Goal: Contribute content: Contribute content

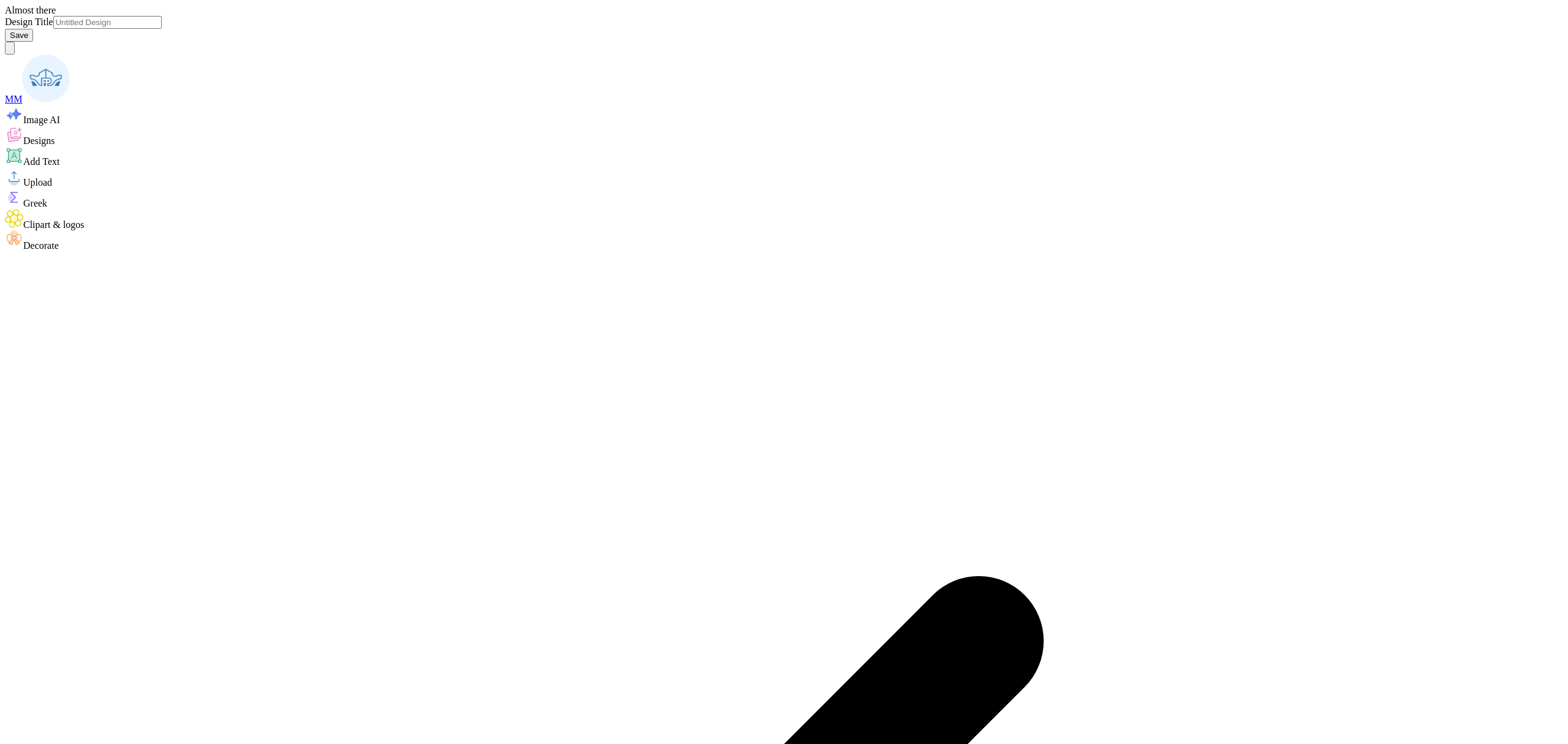
type input "[PERSON_NAME] - Pi Beta Phi"
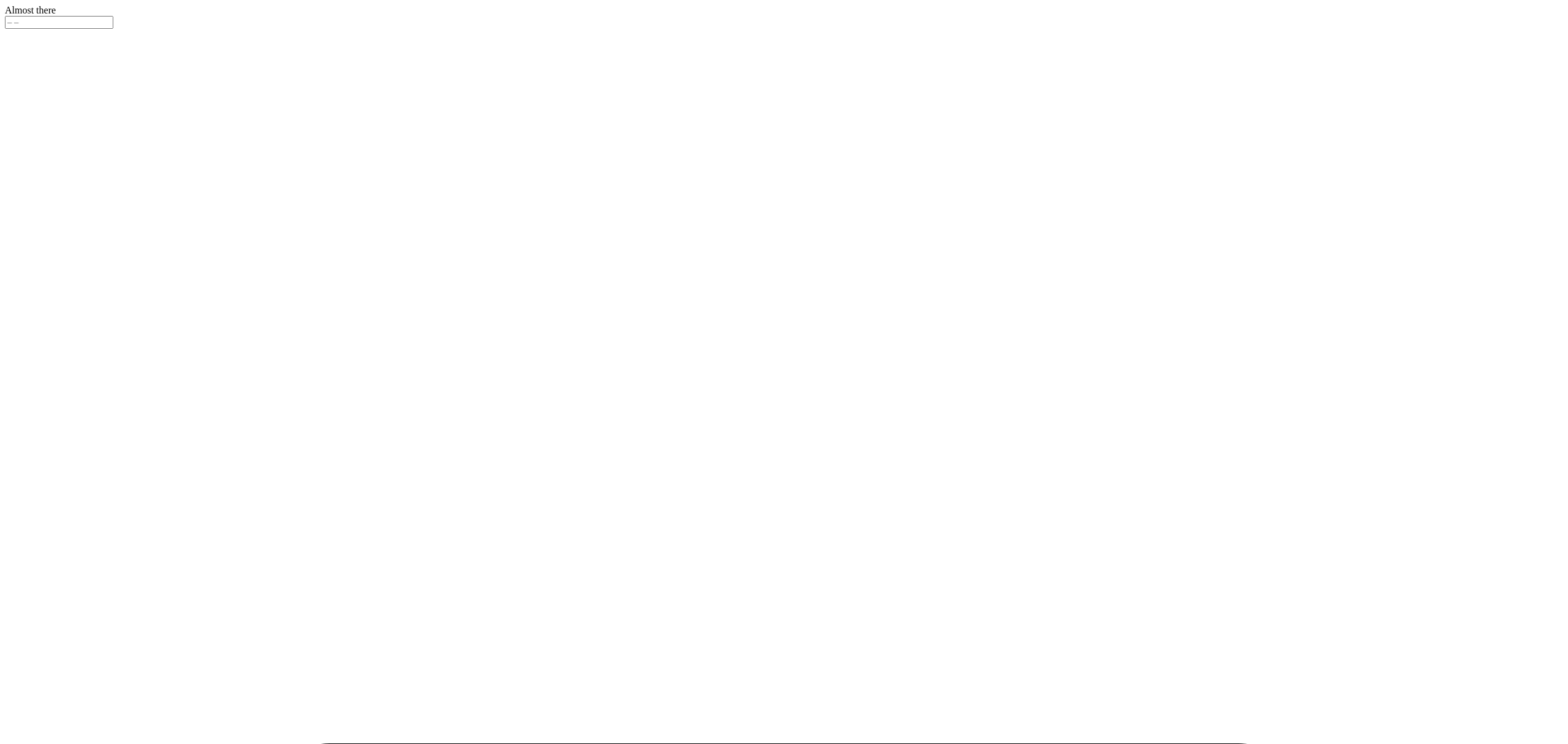
type input "100"
type textarea "x"
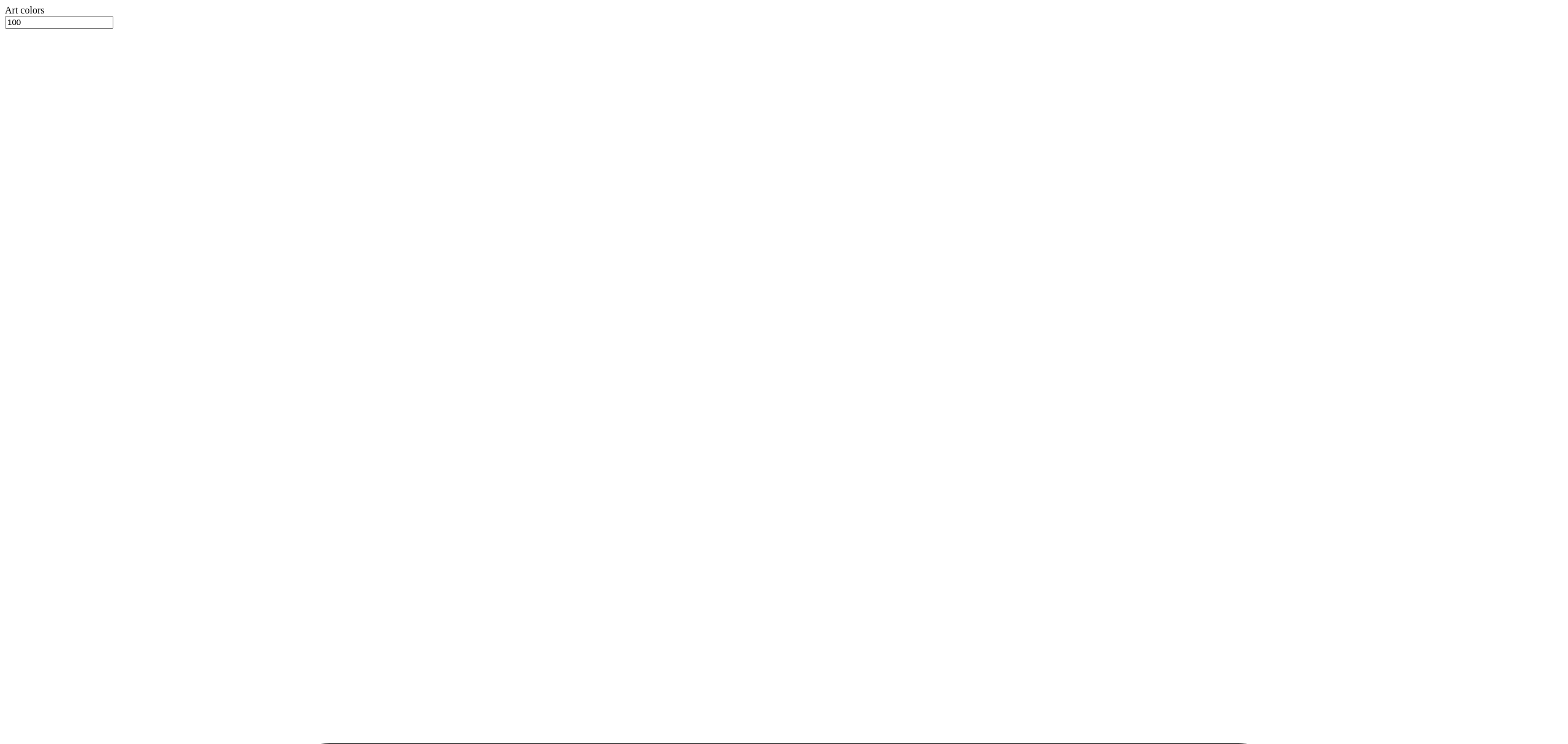
type input "4.77"
type input "1.38"
type input "8.31"
type textarea "x"
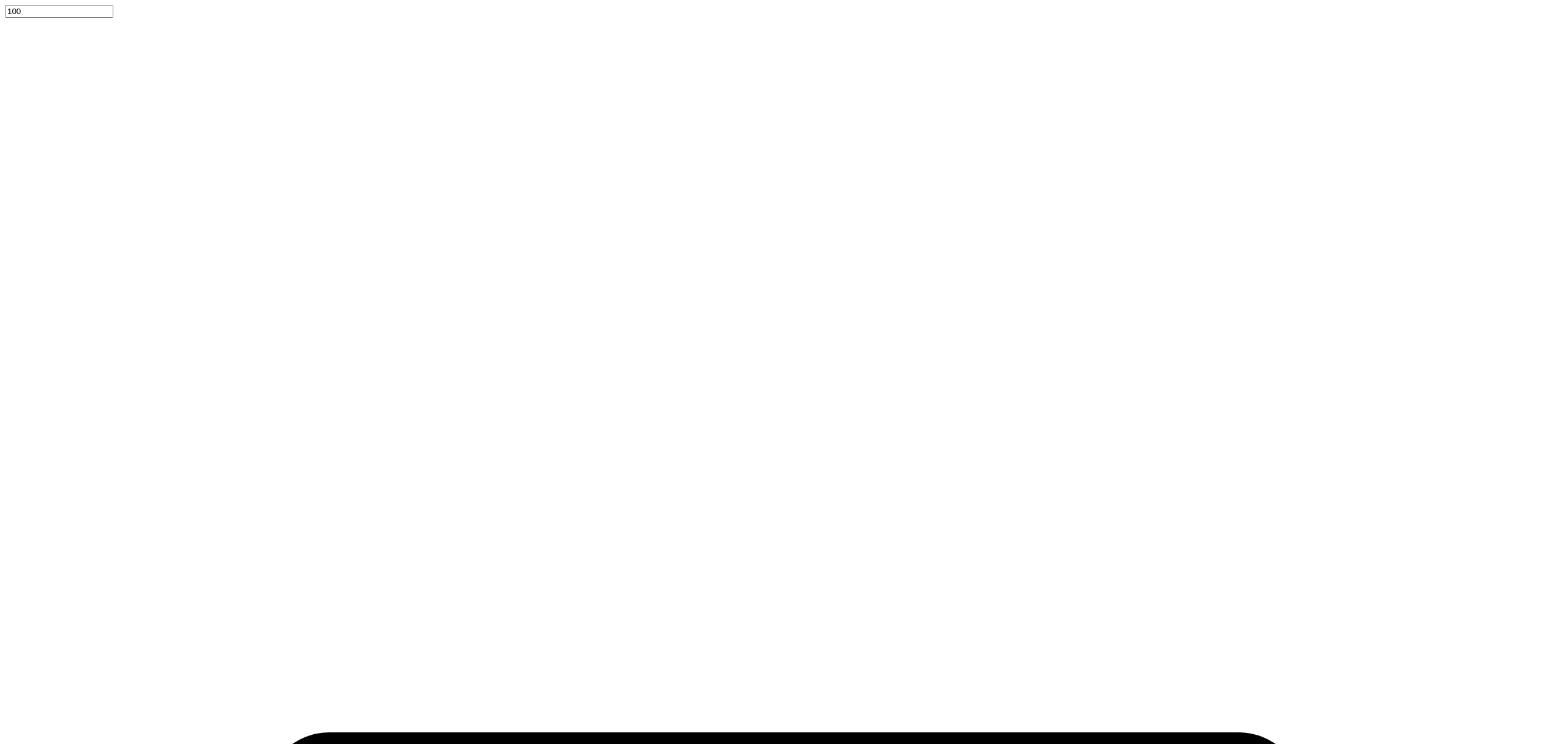
type input "4.66"
type input "1.78"
type input "8.11"
type textarea "x"
type input "3.24"
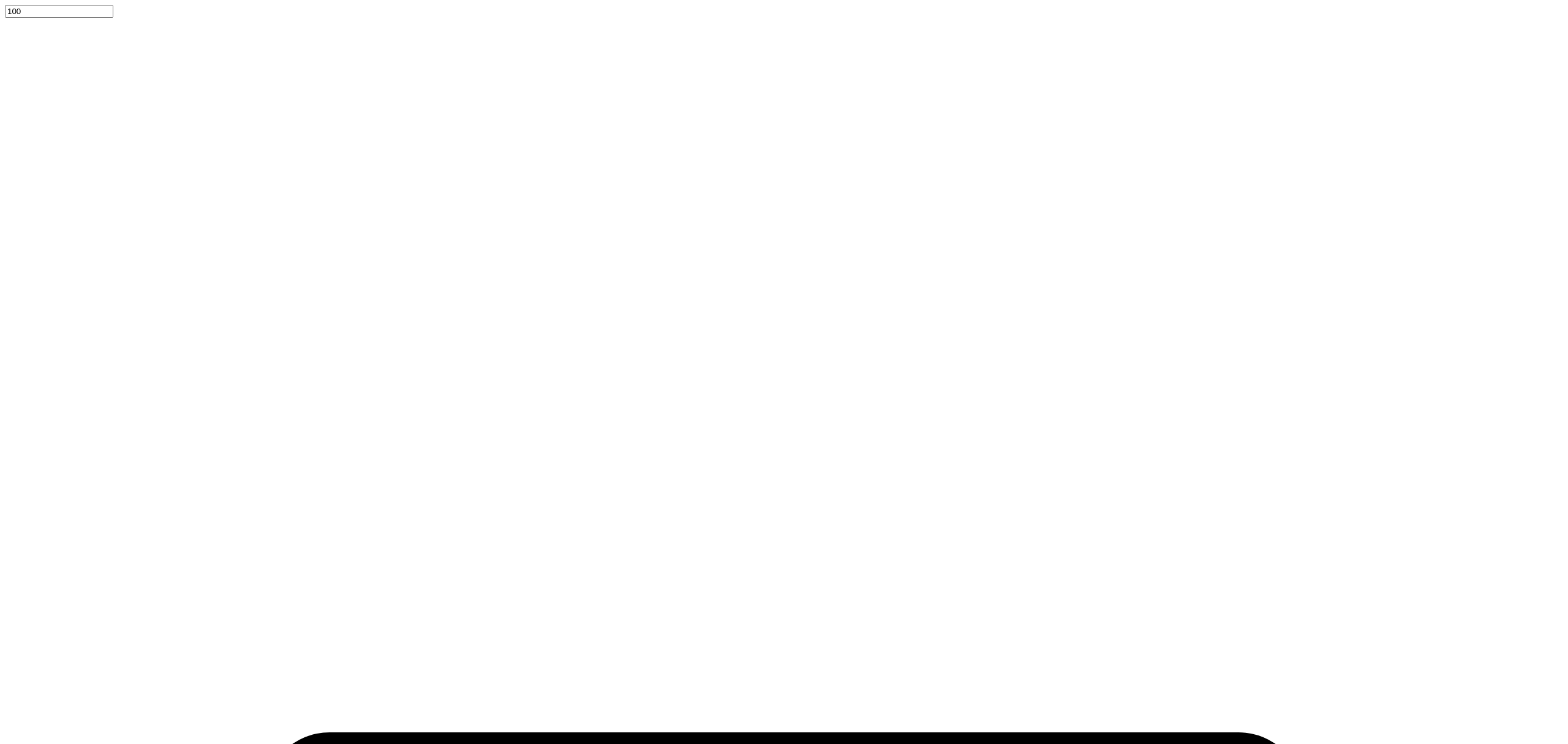
type textarea "x"
type input "3.21"
type textarea "x"
type textarea "Pi Beta Phi"
type textarea "x"
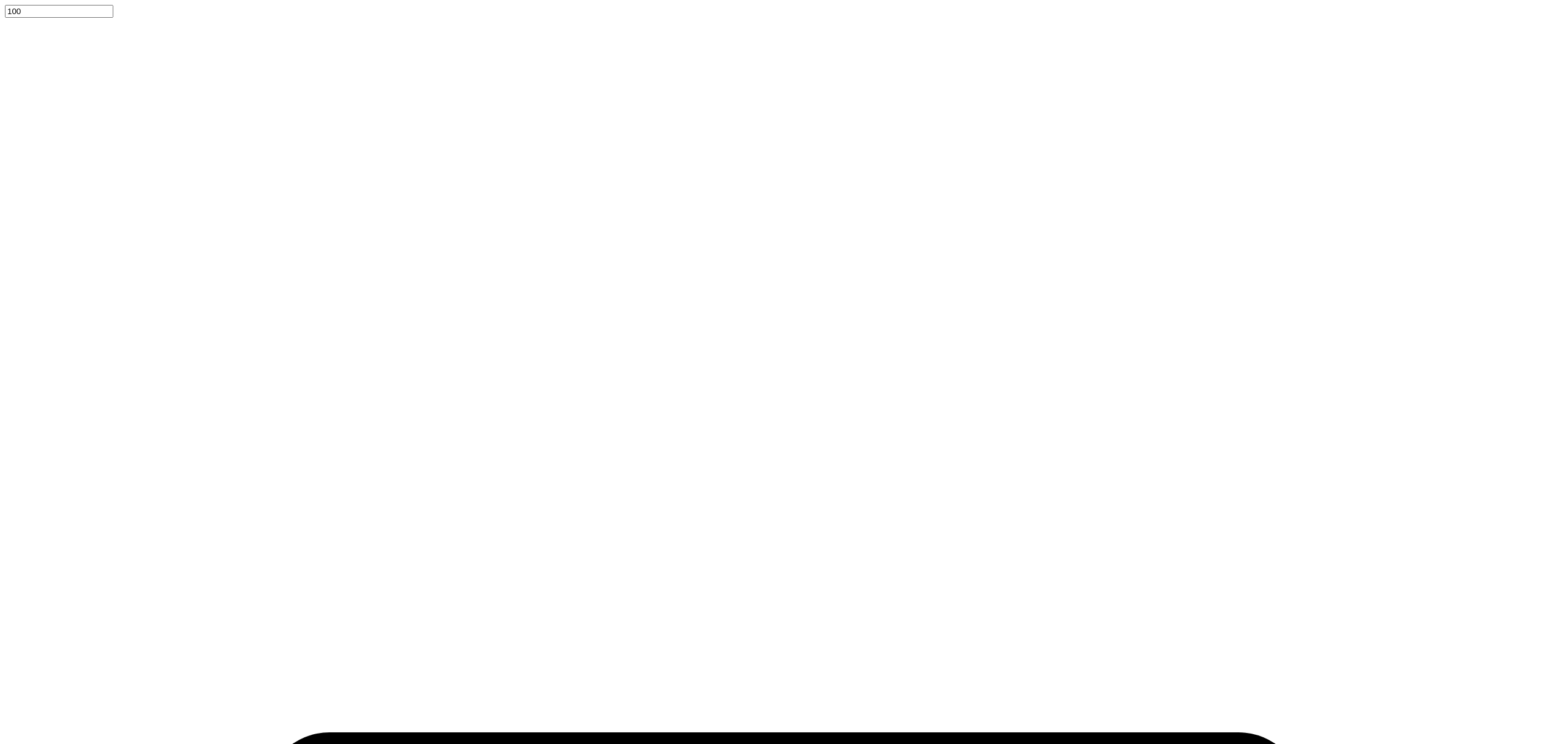
scroll to position [13, 2]
type textarea "Pi Beta Phi"
type input "288c"
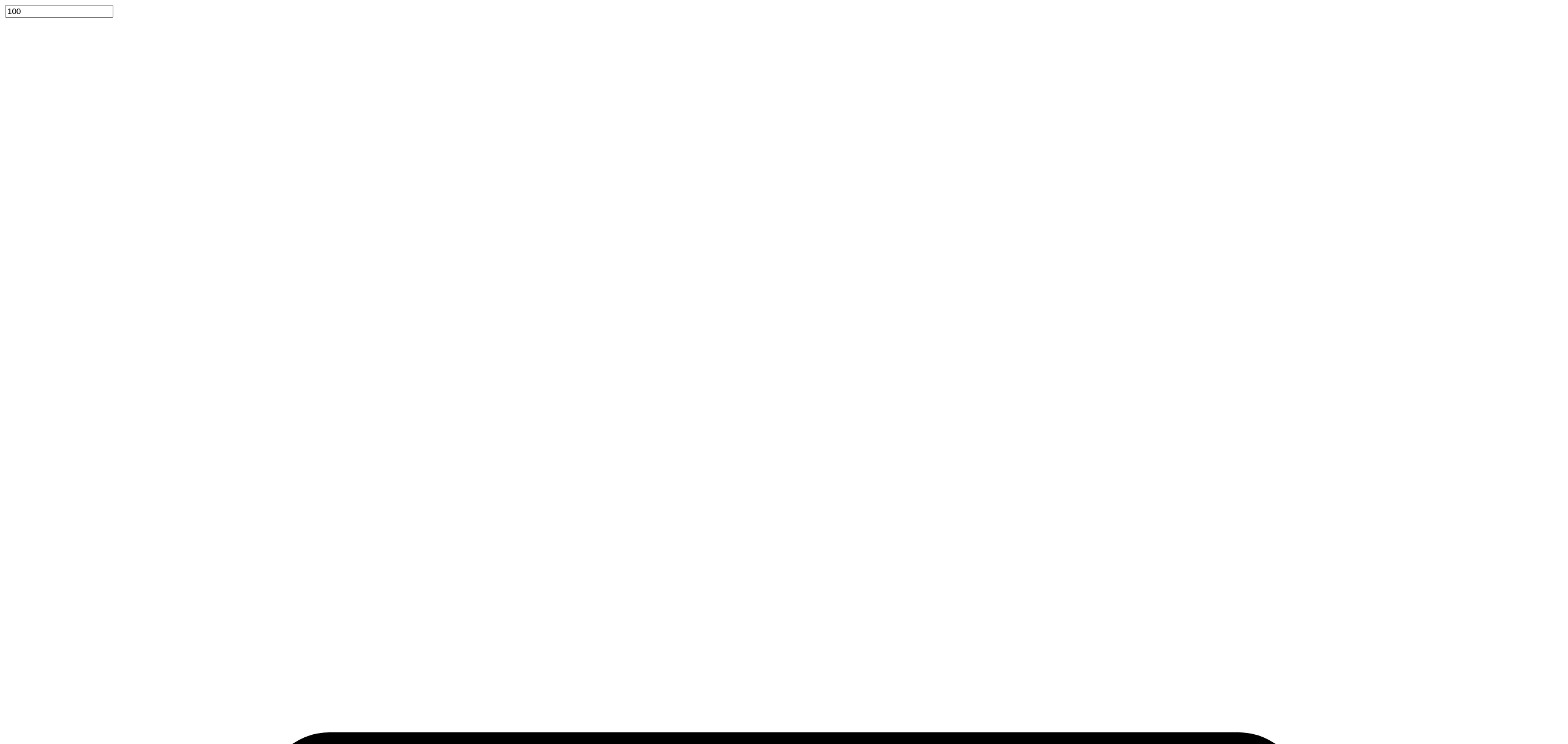
drag, startPoint x: 171, startPoint y: 541, endPoint x: 186, endPoint y: 542, distance: 15.0
type textarea "x"
type input "7.00"
type input "1.60"
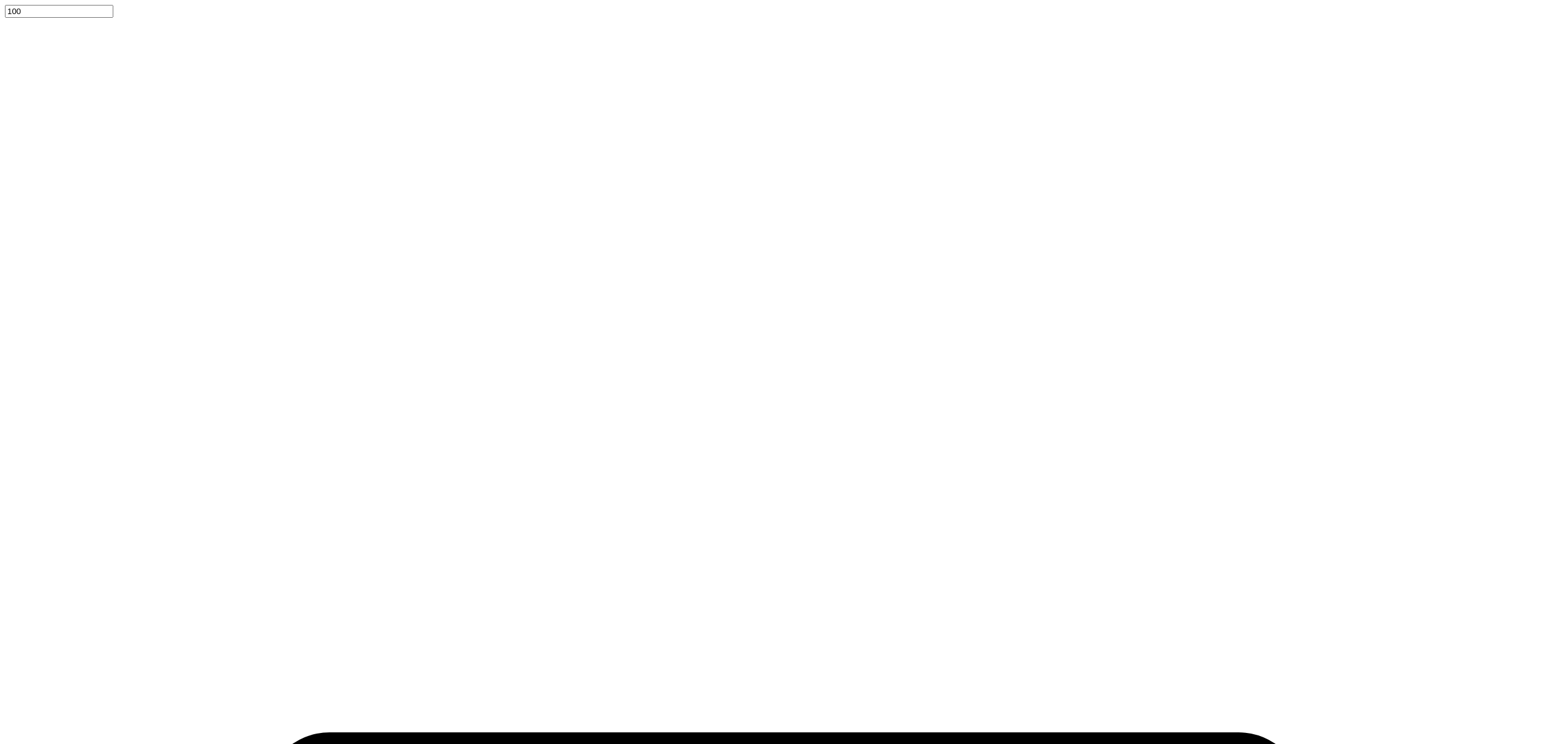
type input "3.30"
type input "2.90"
type input "2.65"
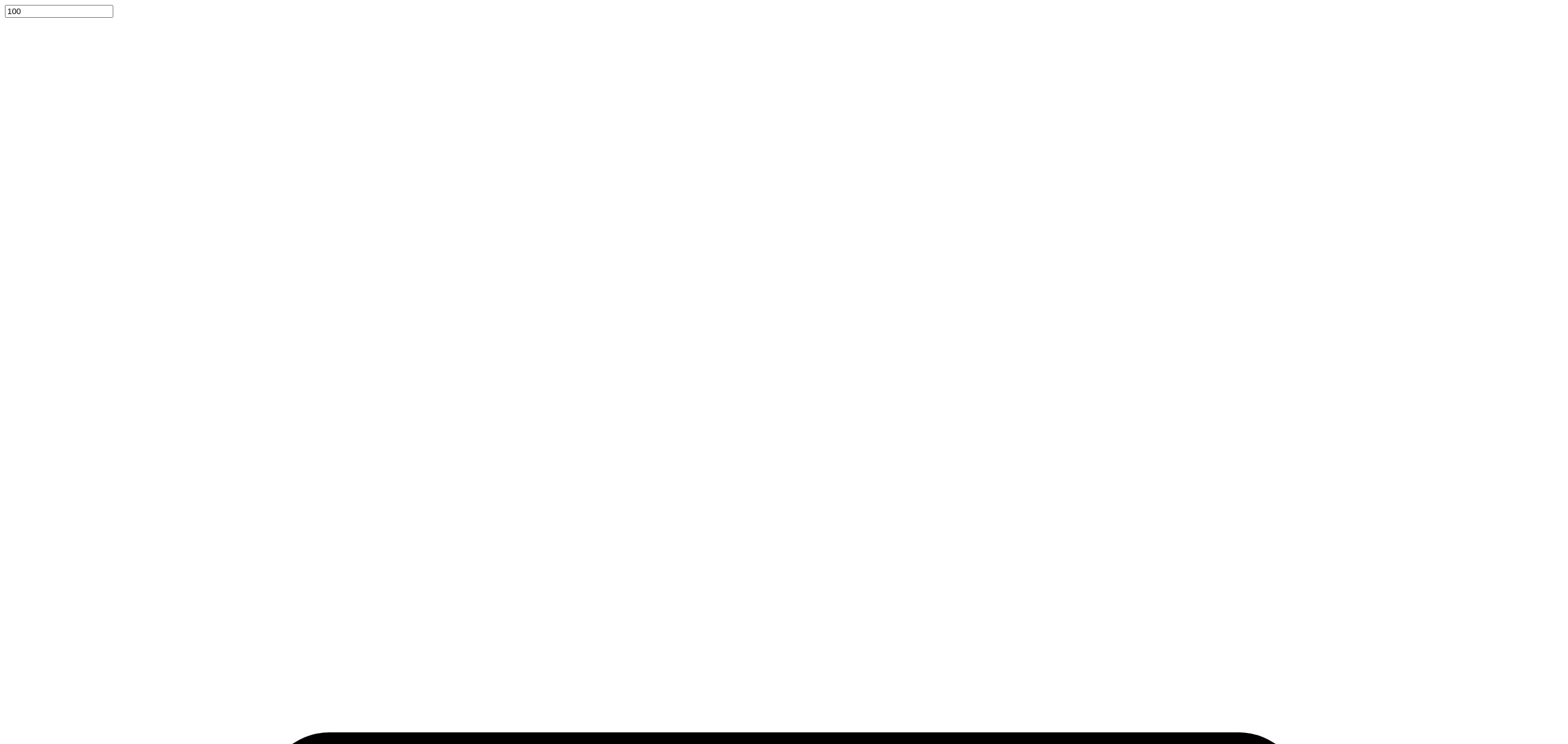
scroll to position [102, 0]
type input "0.47"
type input "0.45"
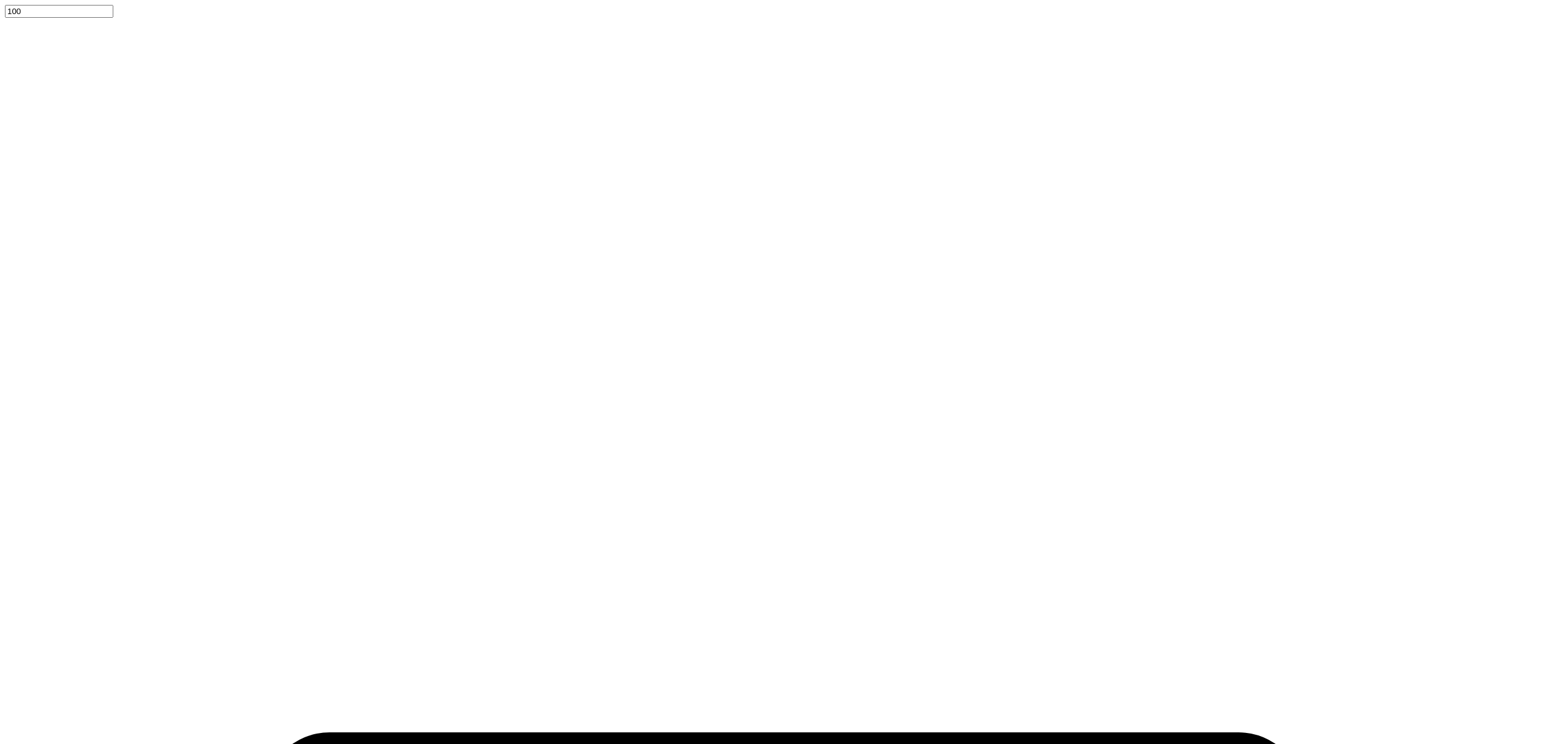
type input "0.43"
type input "0.41"
type input "0.39"
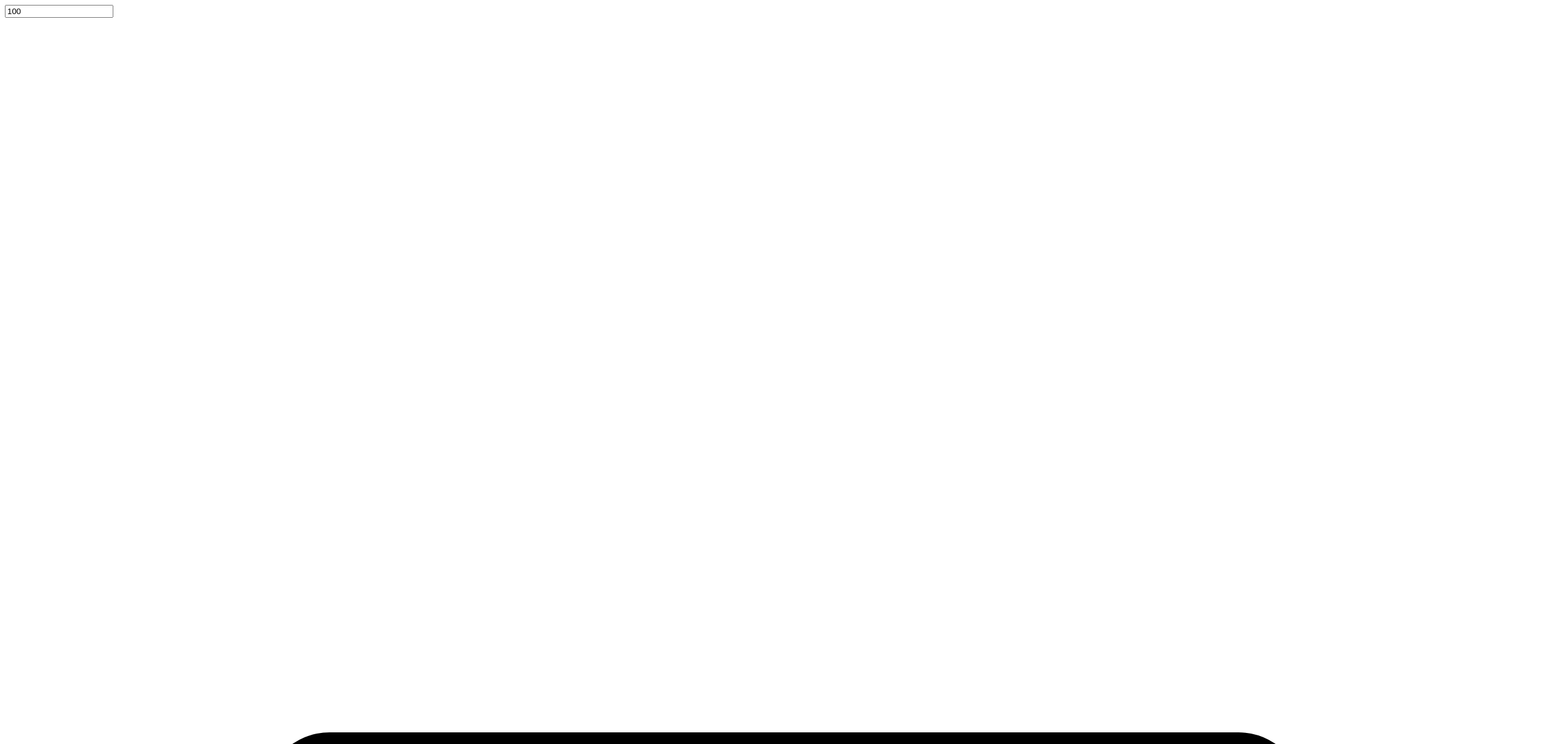
type input "0.39"
type input "0.37"
type input "0.36"
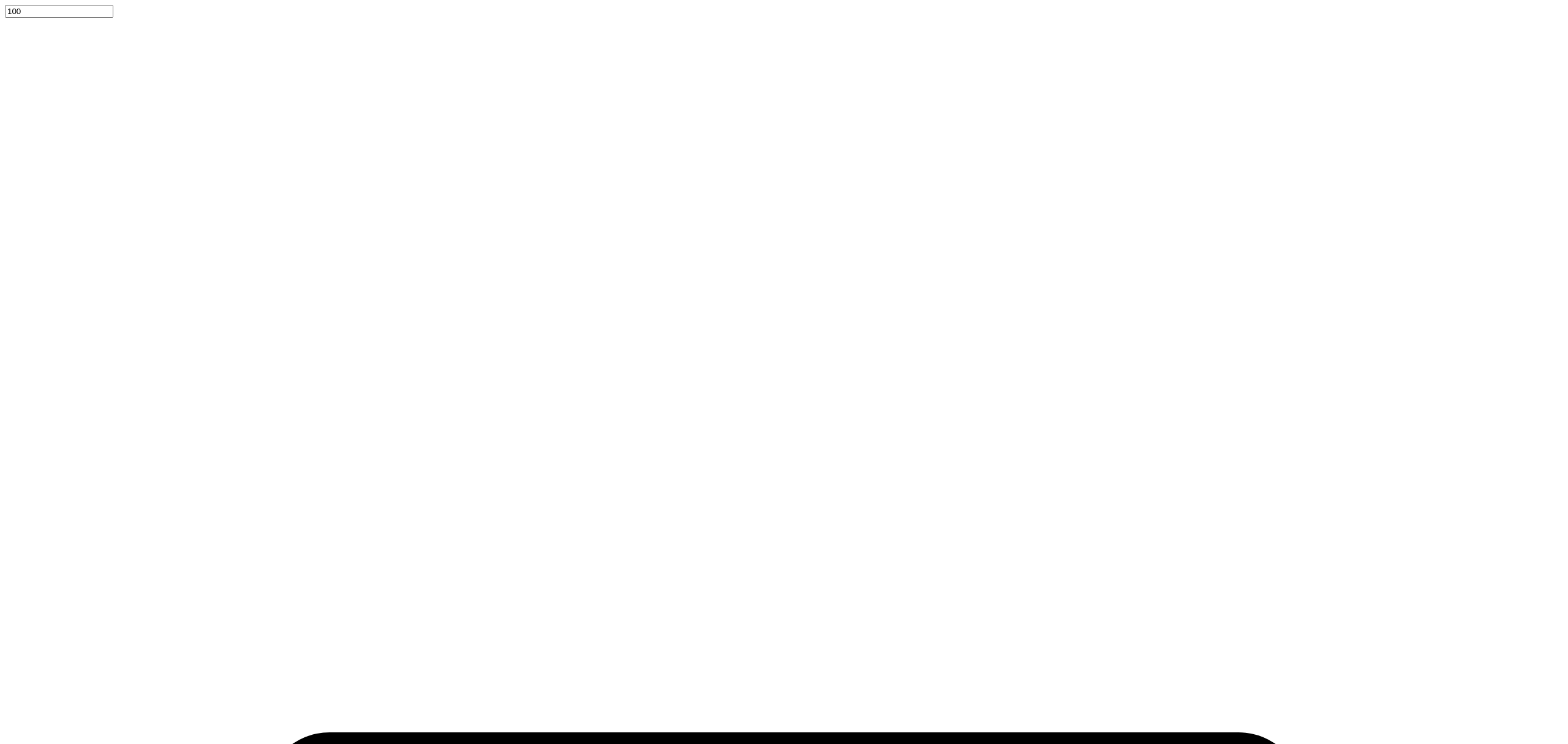
drag, startPoint x: 184, startPoint y: 667, endPoint x: 177, endPoint y: 669, distance: 7.3
type input "0.36"
type input "2.50"
type input "2.85"
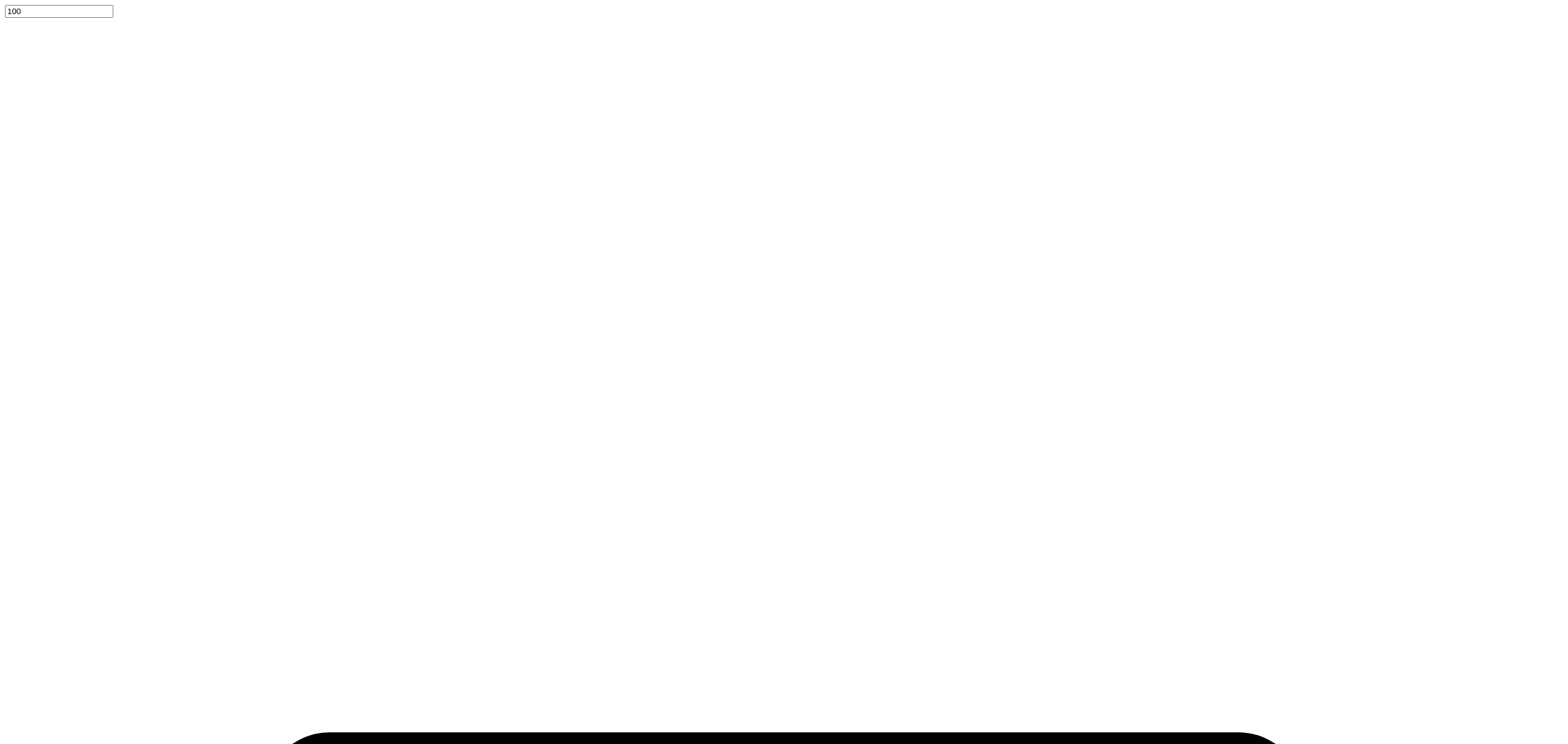
type input "5.00"
type input "5.20"
type input "3.60"
type input "6.40"
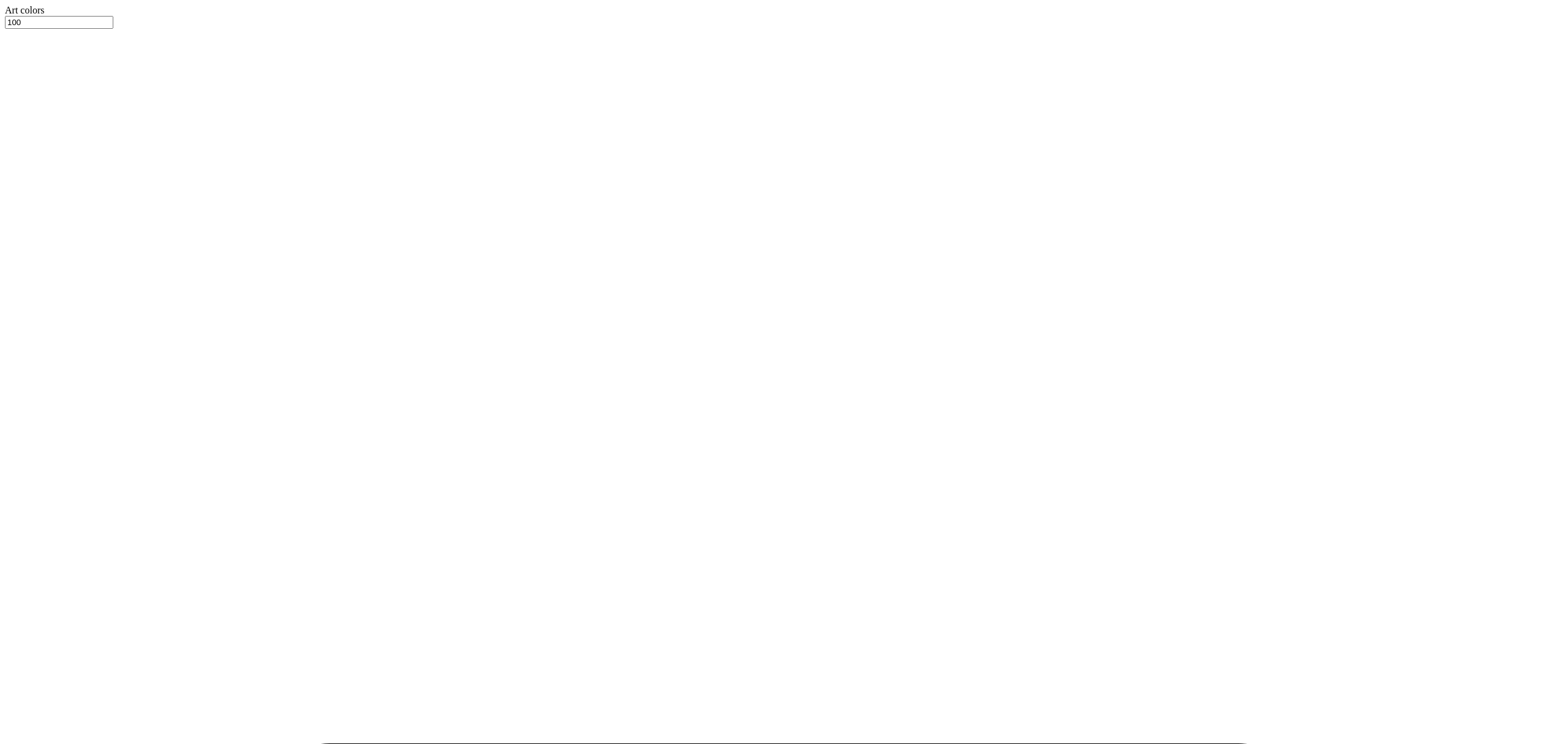
type input "5.76"
type input "3.98"
type input "6.03"
type input "4.17"
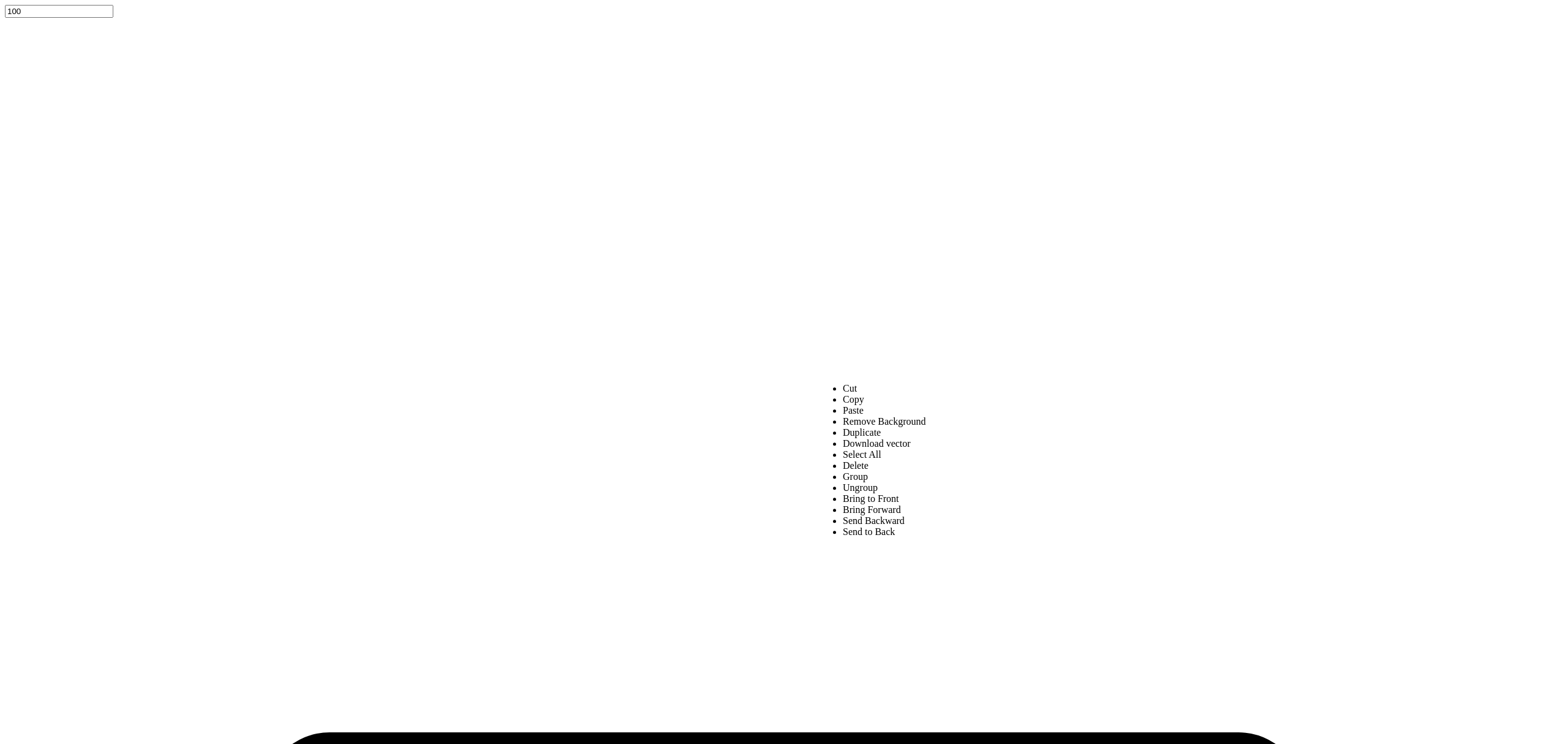
click at [862, 537] on li "Send to Back" at bounding box center [884, 531] width 83 height 11
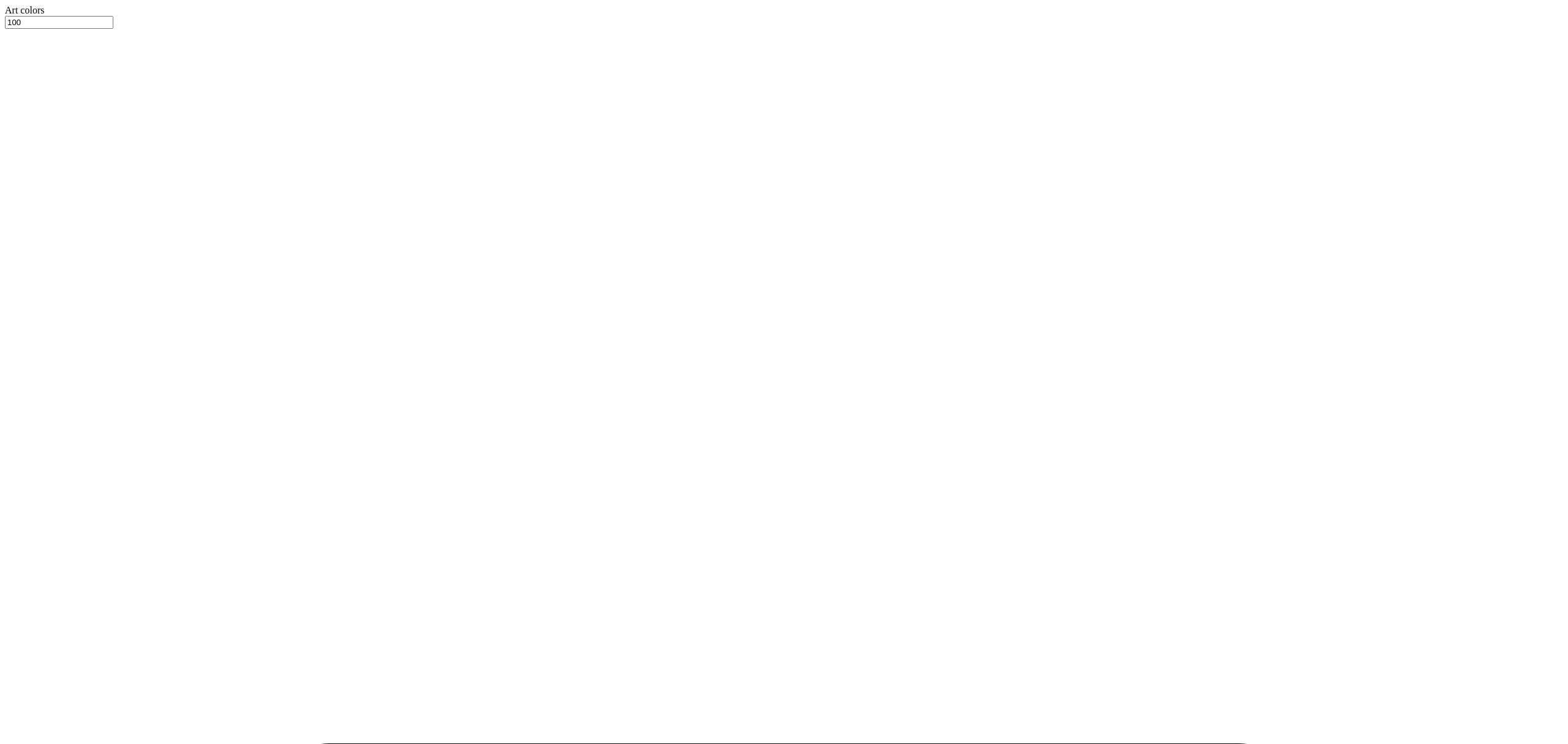
type input "288"
type input "10.57"
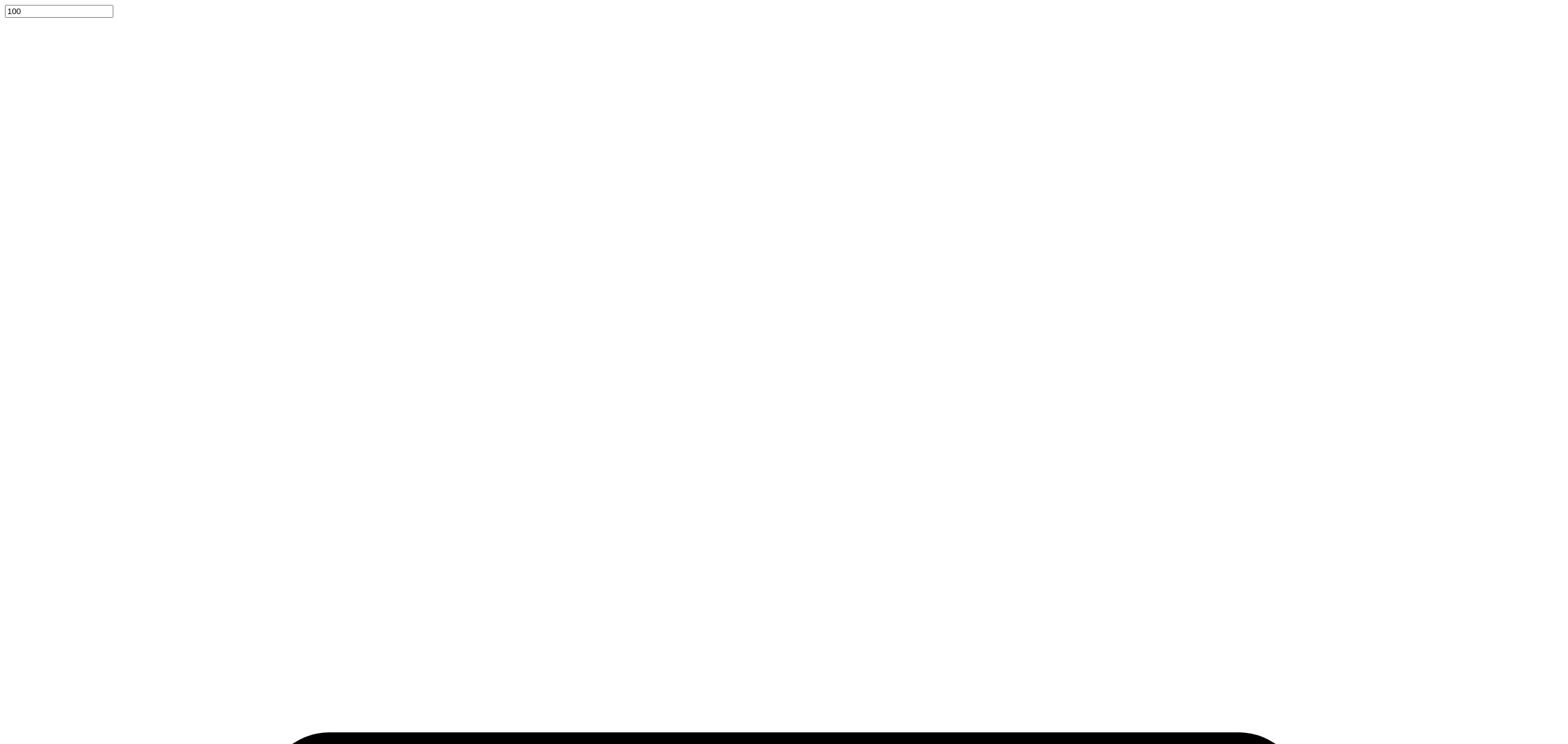
type textarea "Read > Lead > Achieve"
type input "6.99"
type input "0.37"
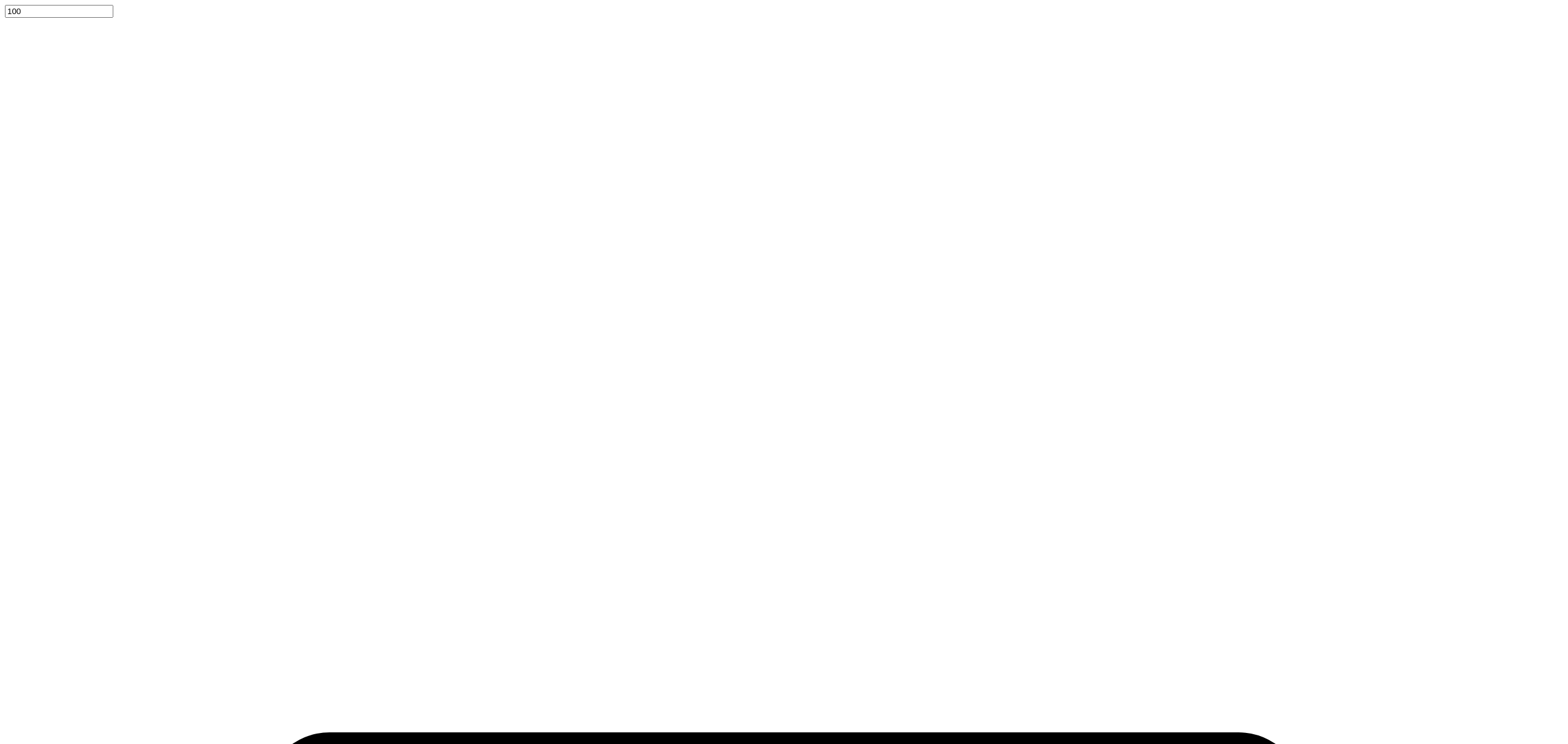
type input "11.08"
type input "4.60"
type input "0.24"
drag, startPoint x: 756, startPoint y: 719, endPoint x: 765, endPoint y: 721, distance: 9.2
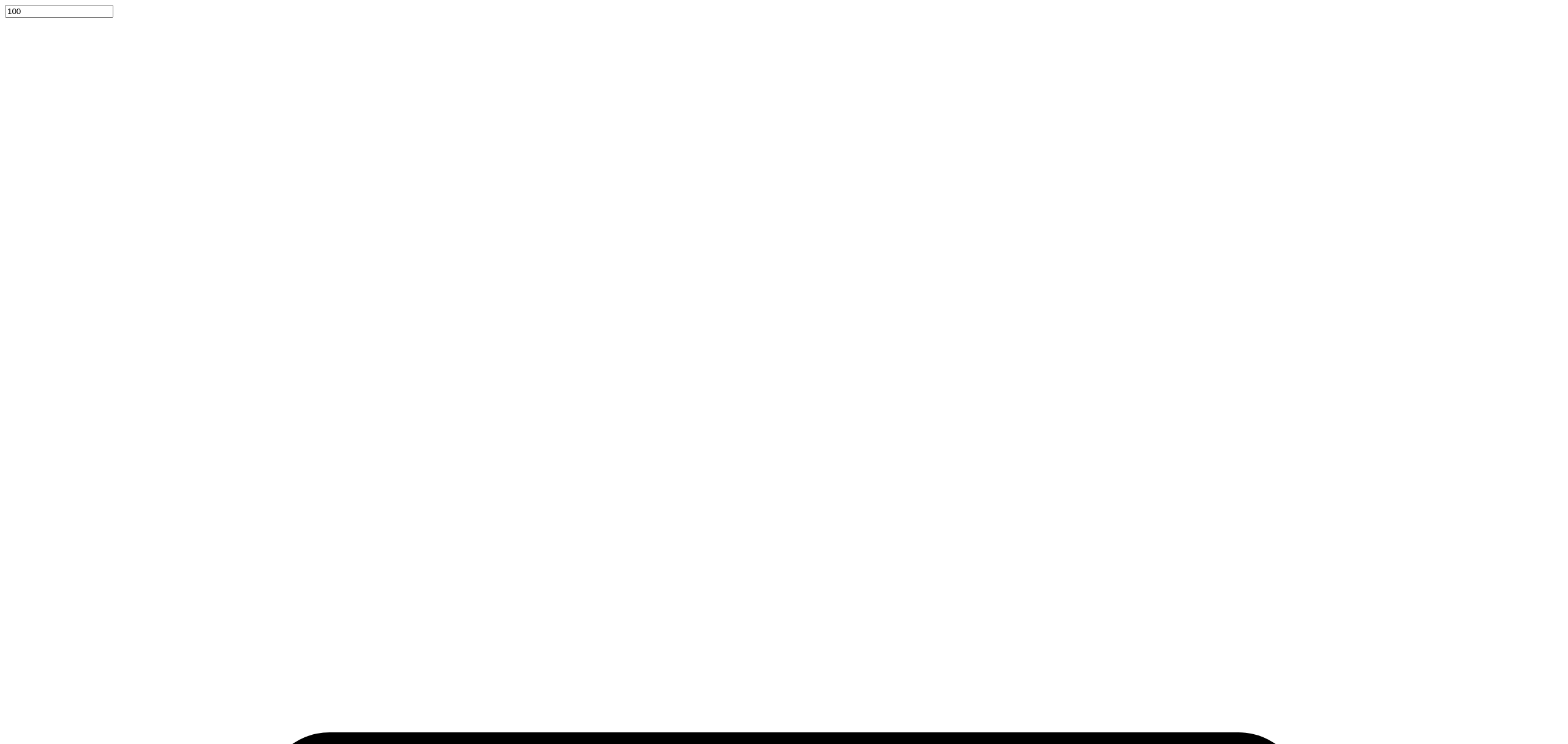
type input "1"
click at [835, 467] on li "Duplicate" at bounding box center [876, 461] width 83 height 11
type input "12.08"
drag, startPoint x: 756, startPoint y: 718, endPoint x: 769, endPoint y: 720, distance: 13.2
type input "2.83"
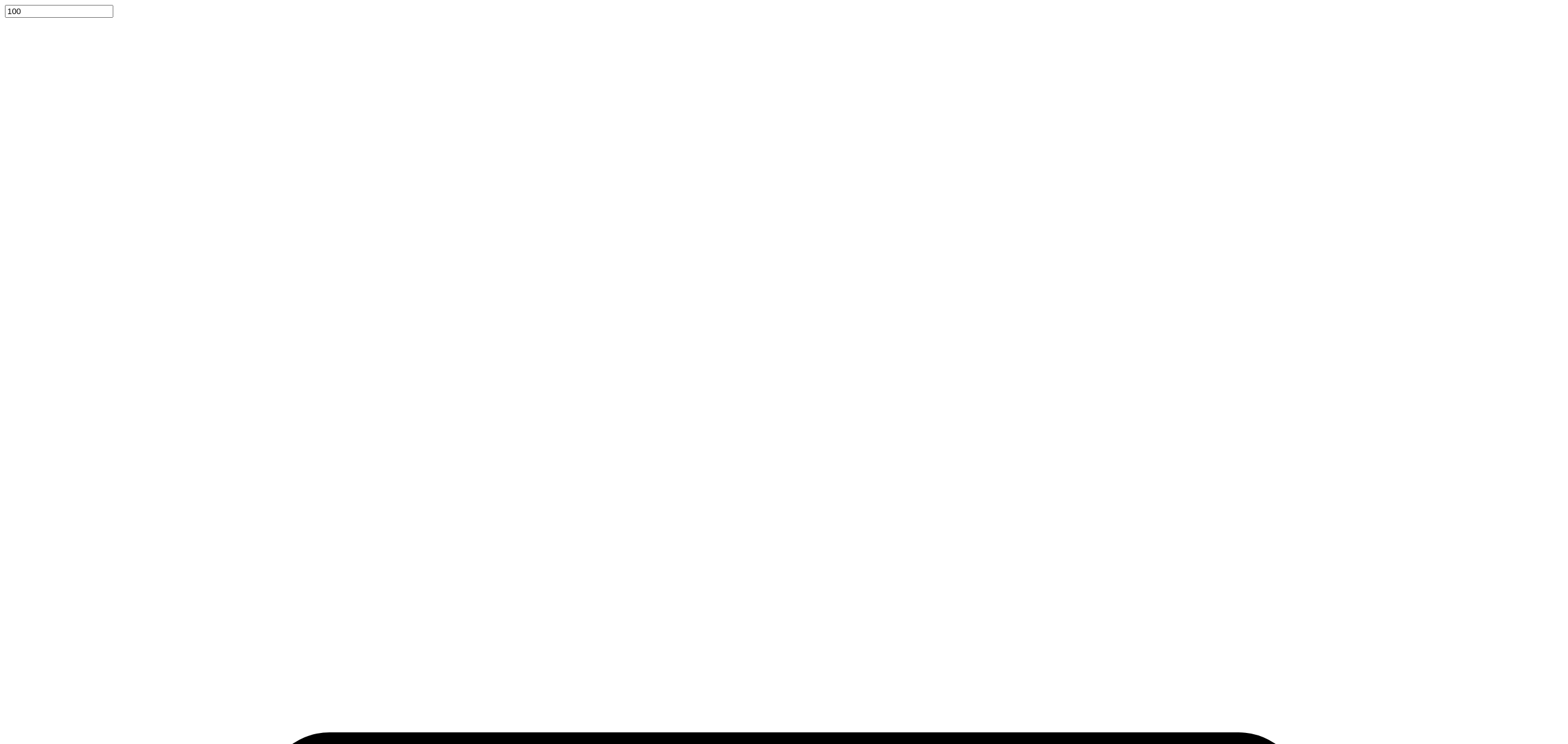
type textarea "®"
type input "11.07"
type input "0.16"
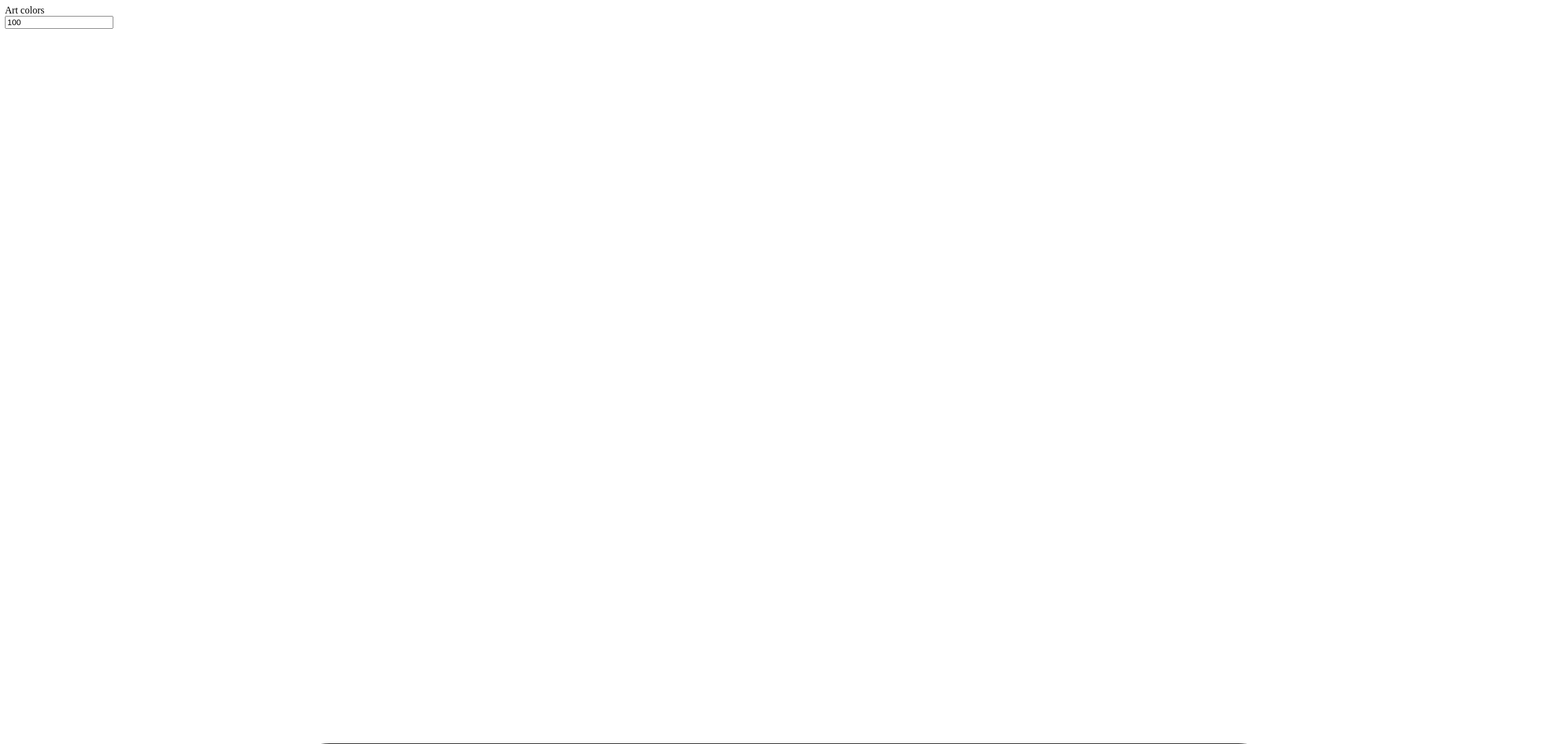
type input "0.16"
drag, startPoint x: 766, startPoint y: 723, endPoint x: 738, endPoint y: 724, distance: 28.0
type input "1"
click at [863, 511] on li "Group" at bounding box center [889, 505] width 83 height 11
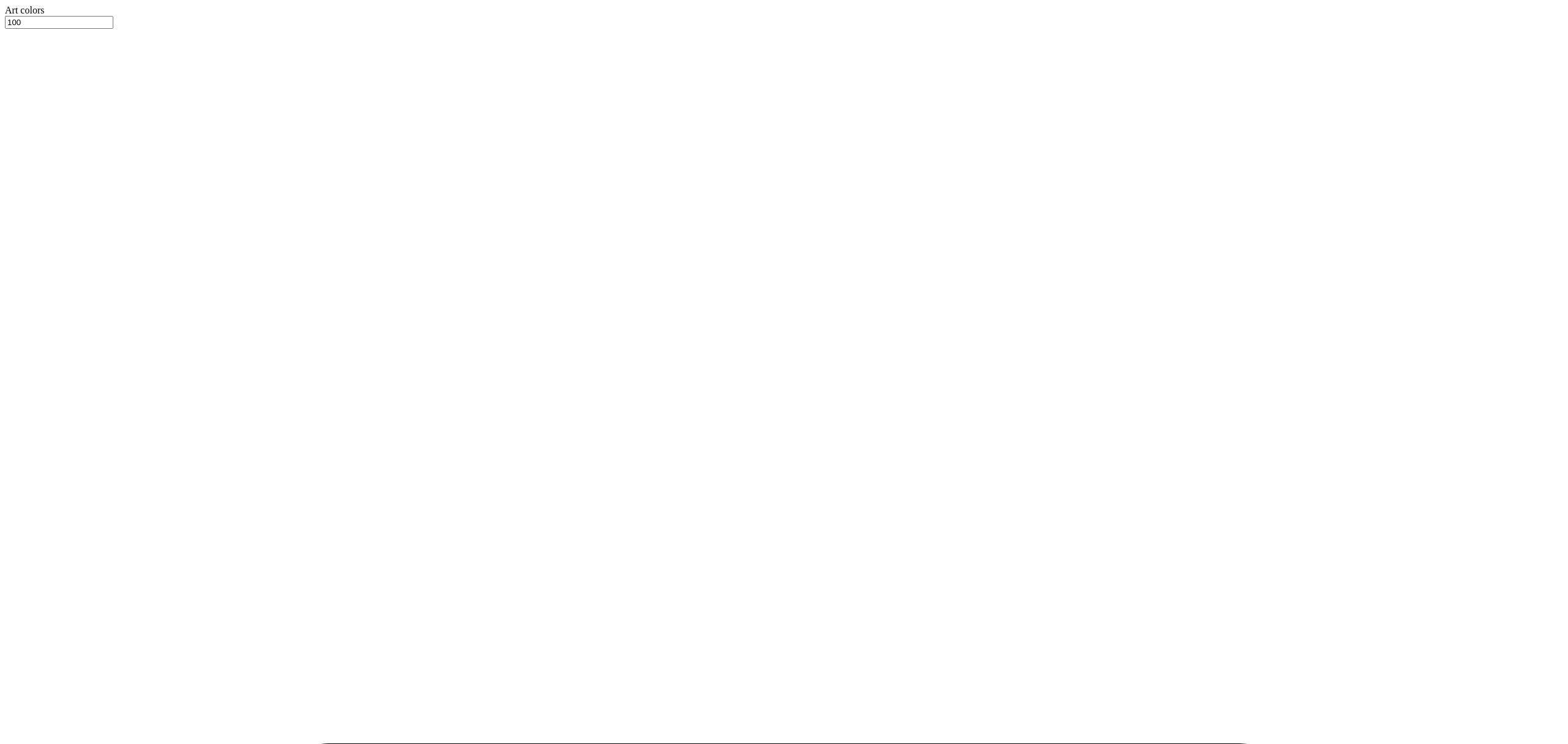
type input "10.70"
drag, startPoint x: 752, startPoint y: 723, endPoint x: 762, endPoint y: 724, distance: 10.0
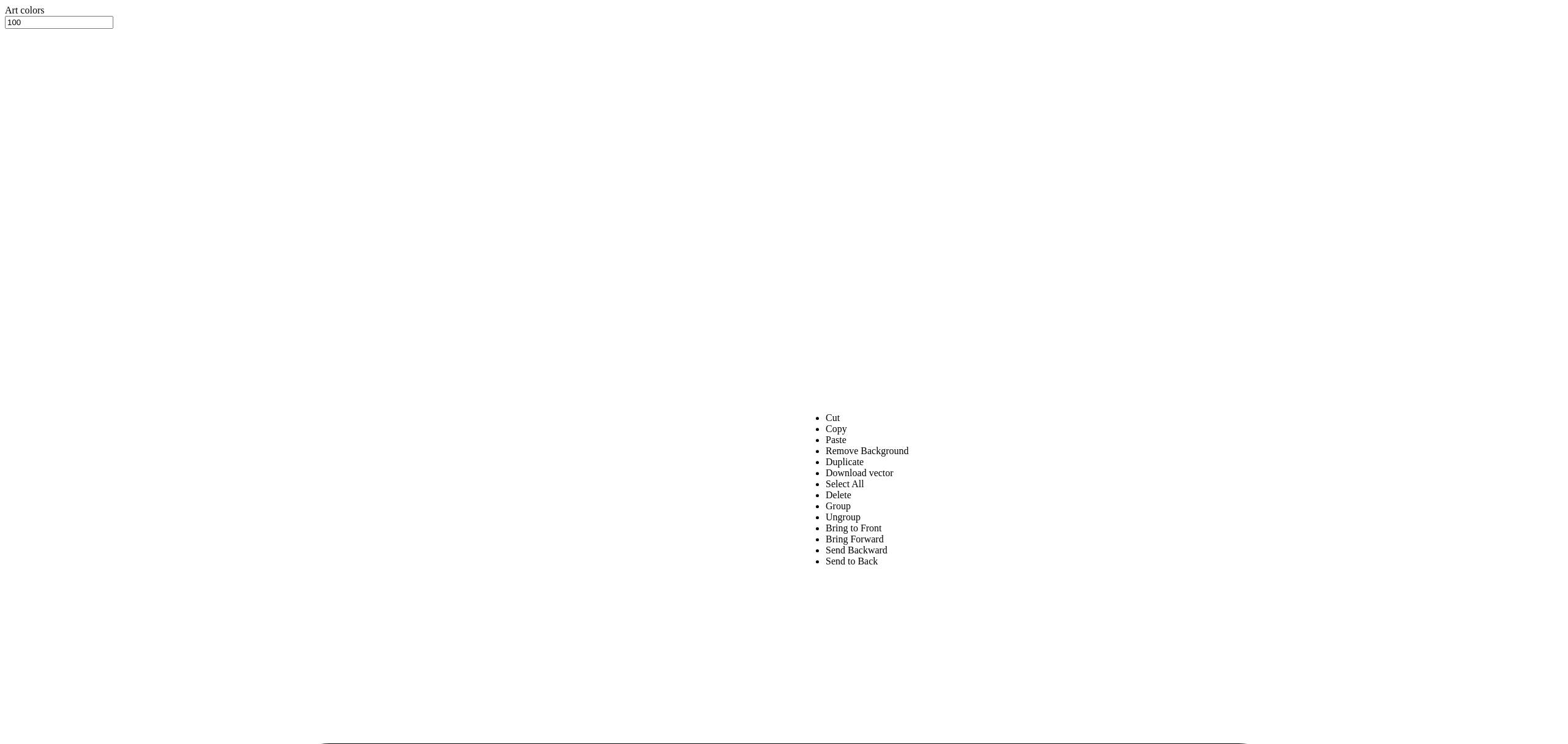
click at [851, 522] on li "Ungroup" at bounding box center [866, 516] width 83 height 11
drag, startPoint x: 758, startPoint y: 718, endPoint x: 765, endPoint y: 718, distance: 7.0
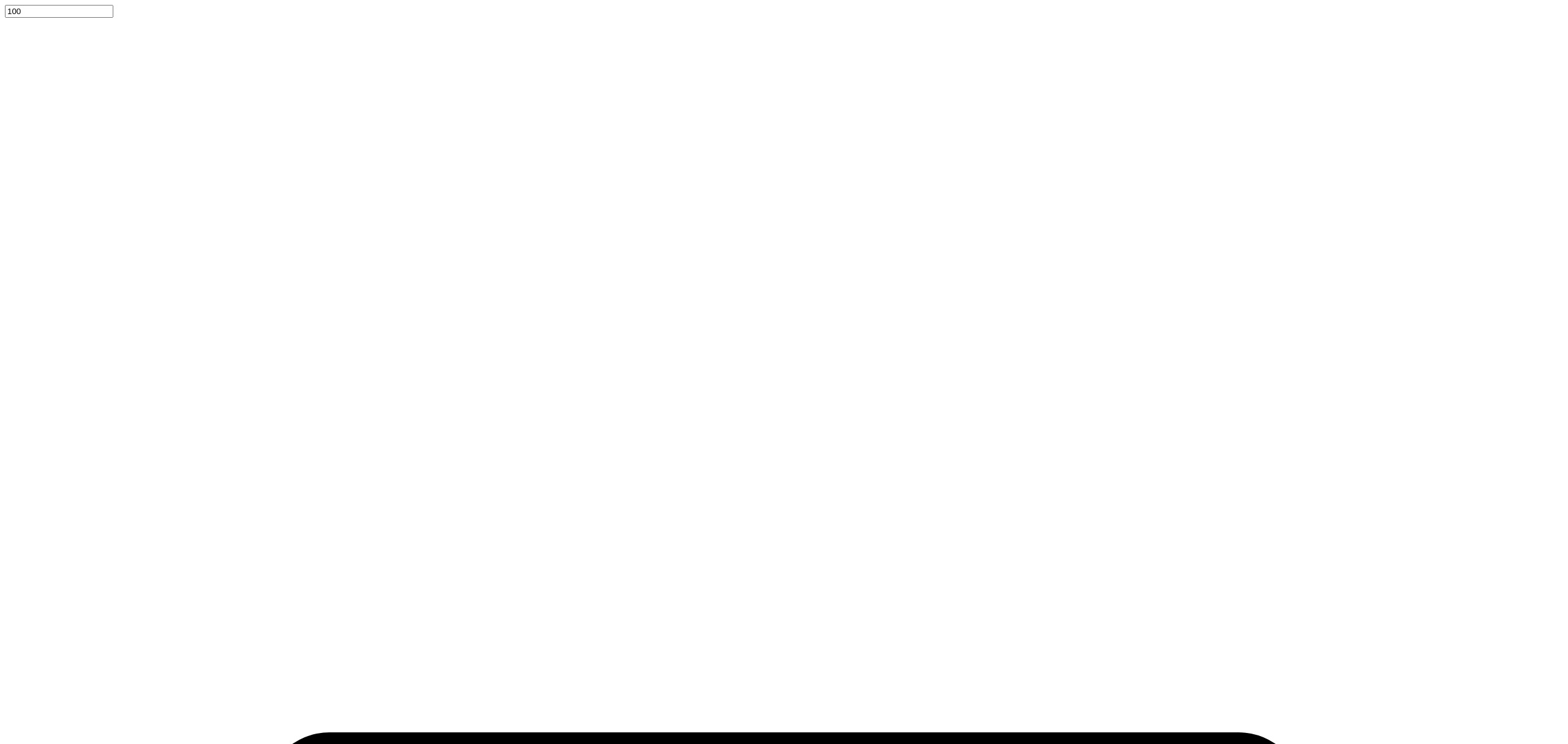
drag, startPoint x: 765, startPoint y: 718, endPoint x: 793, endPoint y: 724, distance: 28.6
type input "5.71"
type input "10.72"
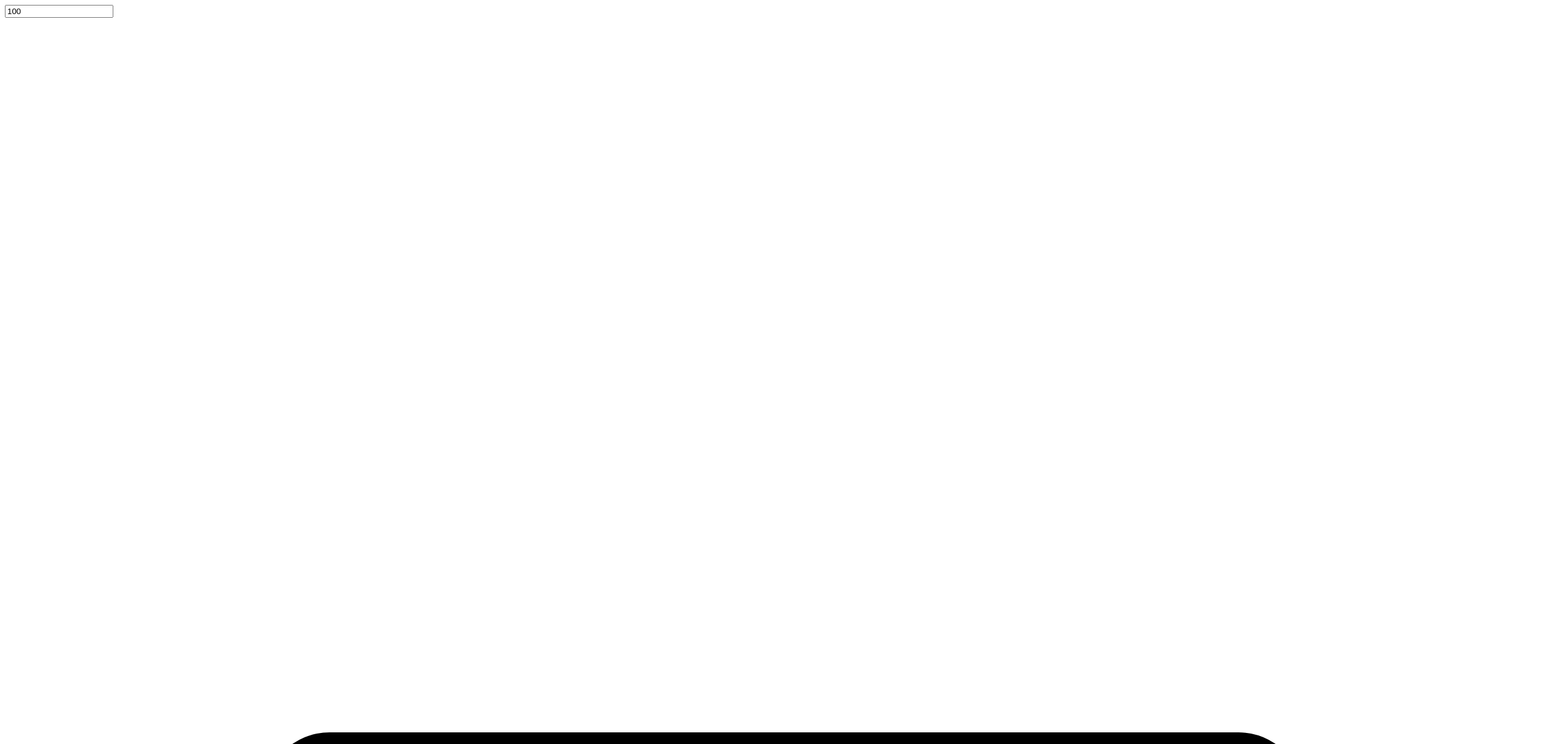
drag, startPoint x: 788, startPoint y: 719, endPoint x: 741, endPoint y: 711, distance: 47.7
drag, startPoint x: 760, startPoint y: 719, endPoint x: 770, endPoint y: 723, distance: 10.8
drag, startPoint x: 765, startPoint y: 718, endPoint x: 704, endPoint y: 714, distance: 61.1
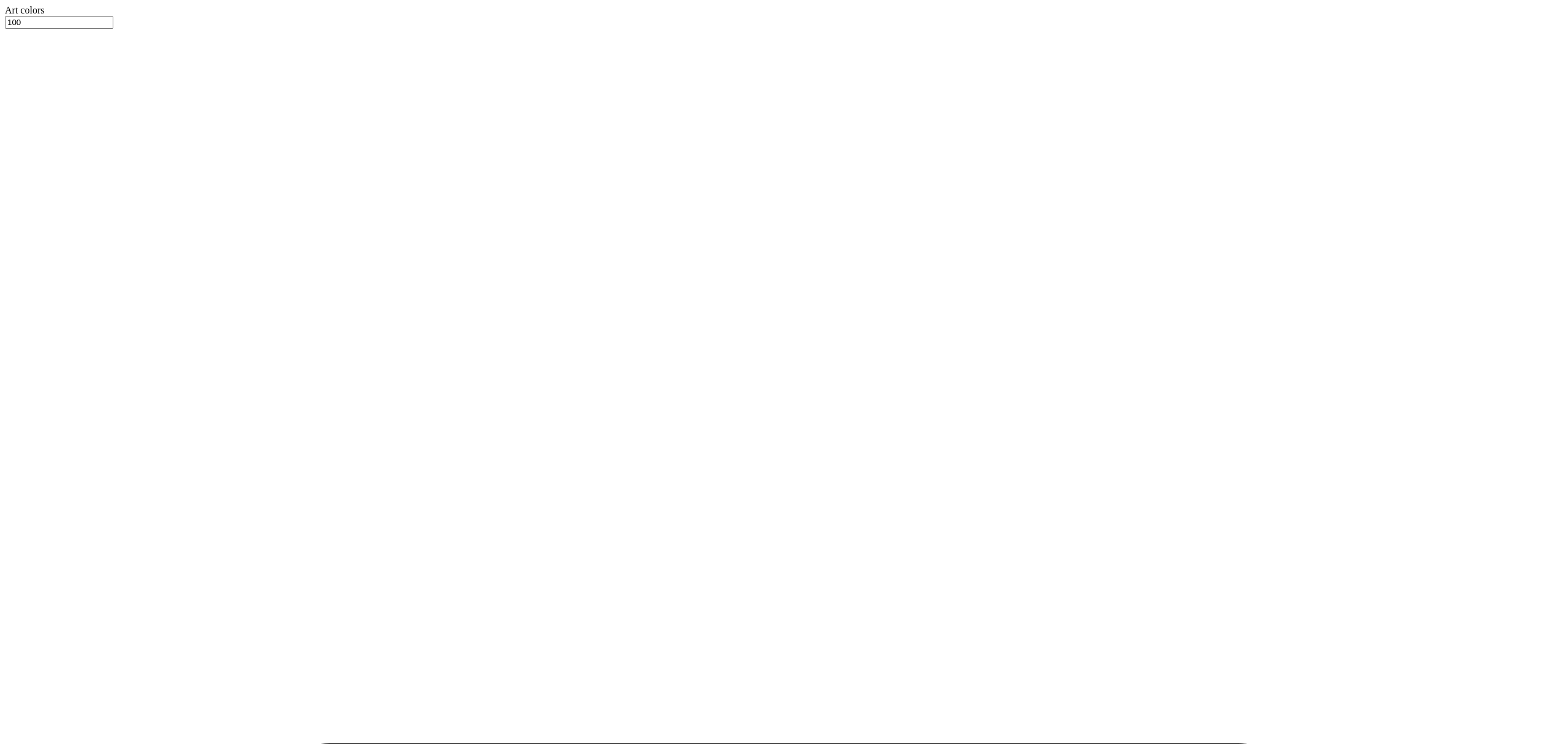
type input "1"
type input "7.00"
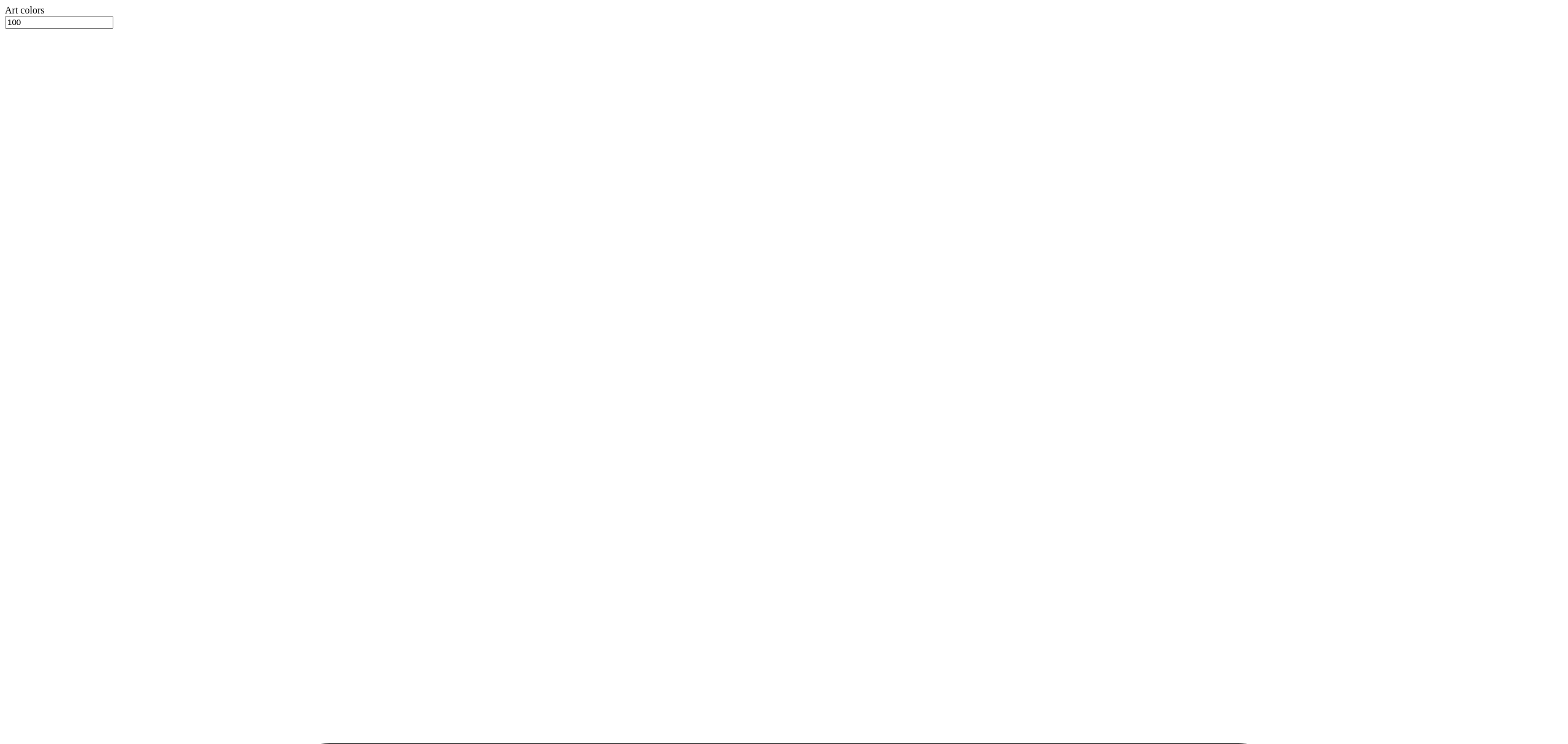
type input "2.00"
click at [1289, 70] on button "No" at bounding box center [1279, 63] width 21 height 13
click at [1270, 93] on button "Yes" at bounding box center [1258, 86] width 24 height 13
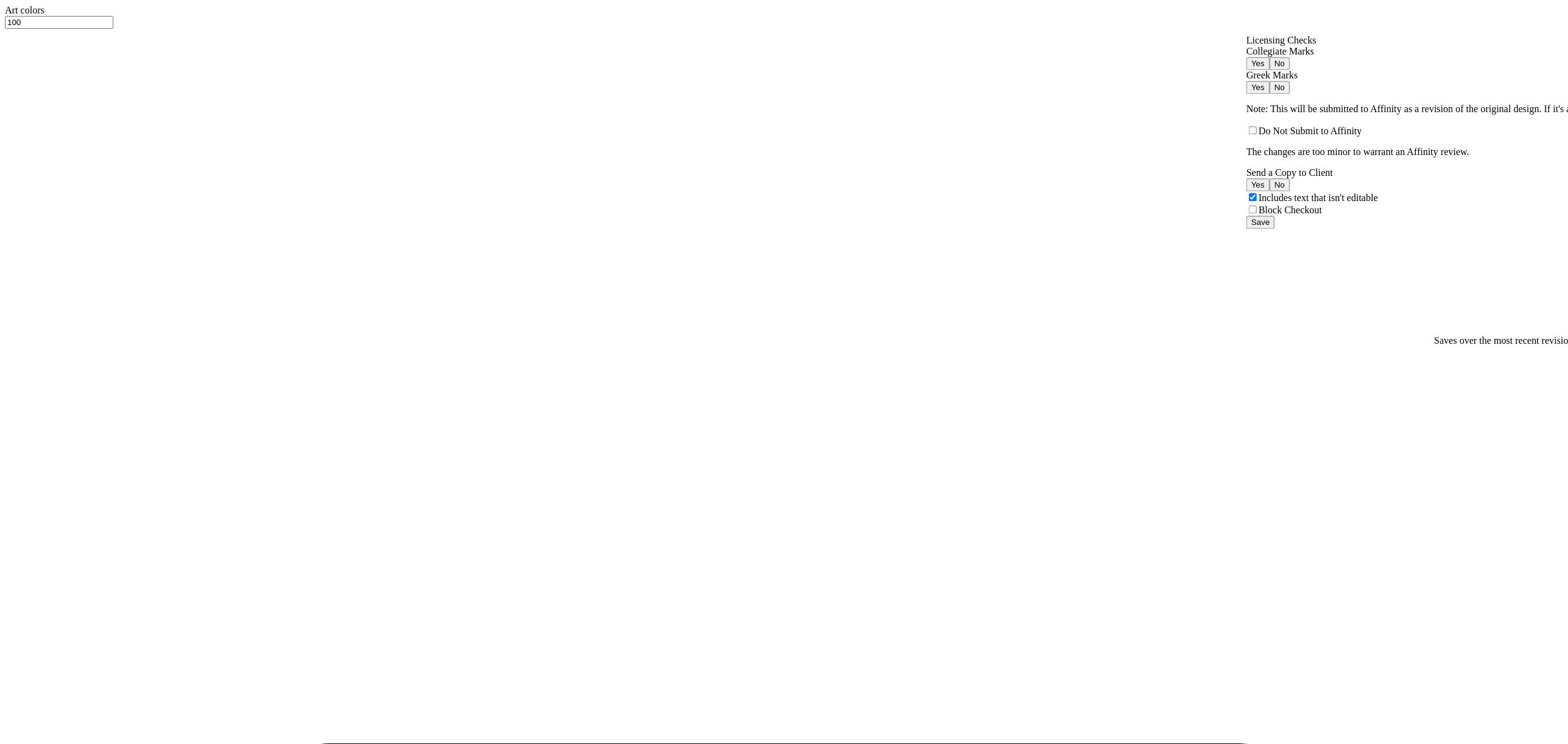
click at [1275, 229] on button "Save" at bounding box center [1260, 222] width 28 height 13
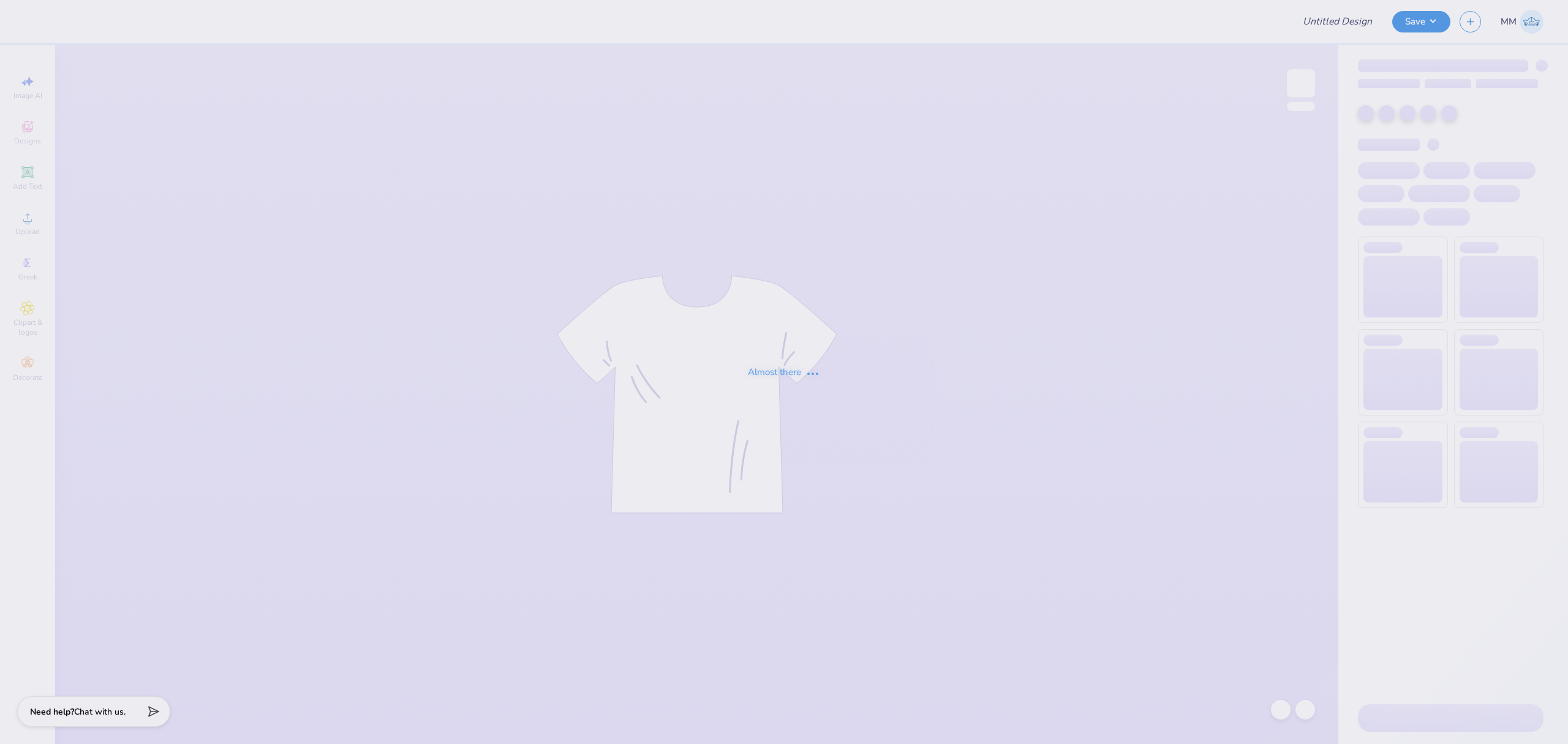
type input "DZ Sprite Dates"
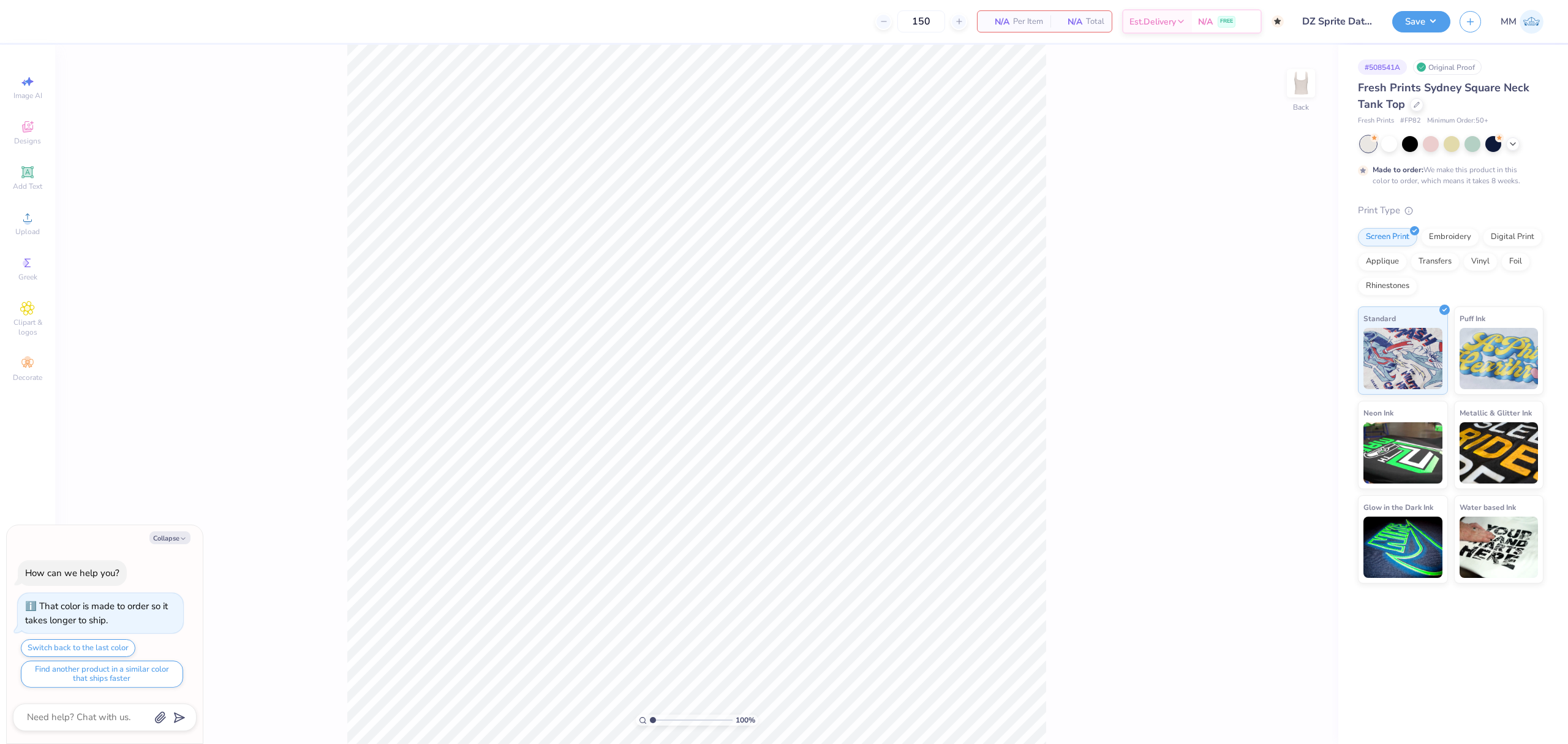
type textarea "x"
